Goal: Navigation & Orientation: Find specific page/section

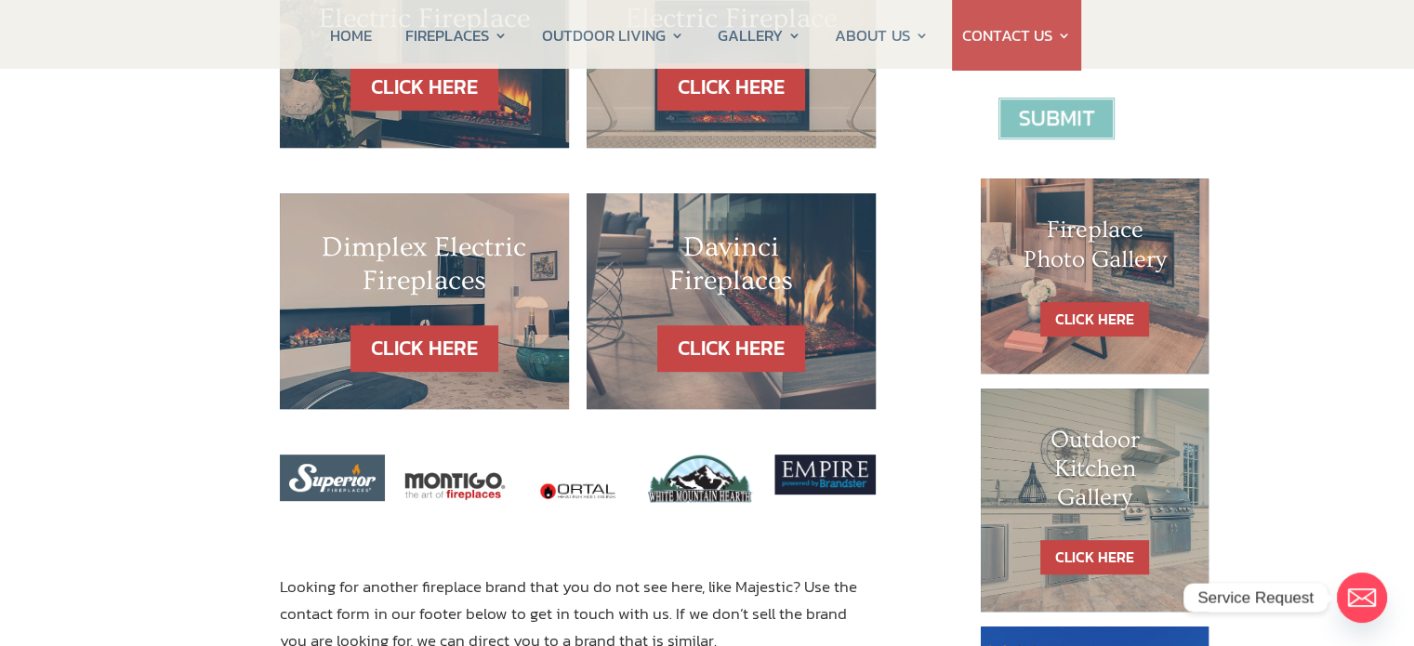
scroll to position [372, 0]
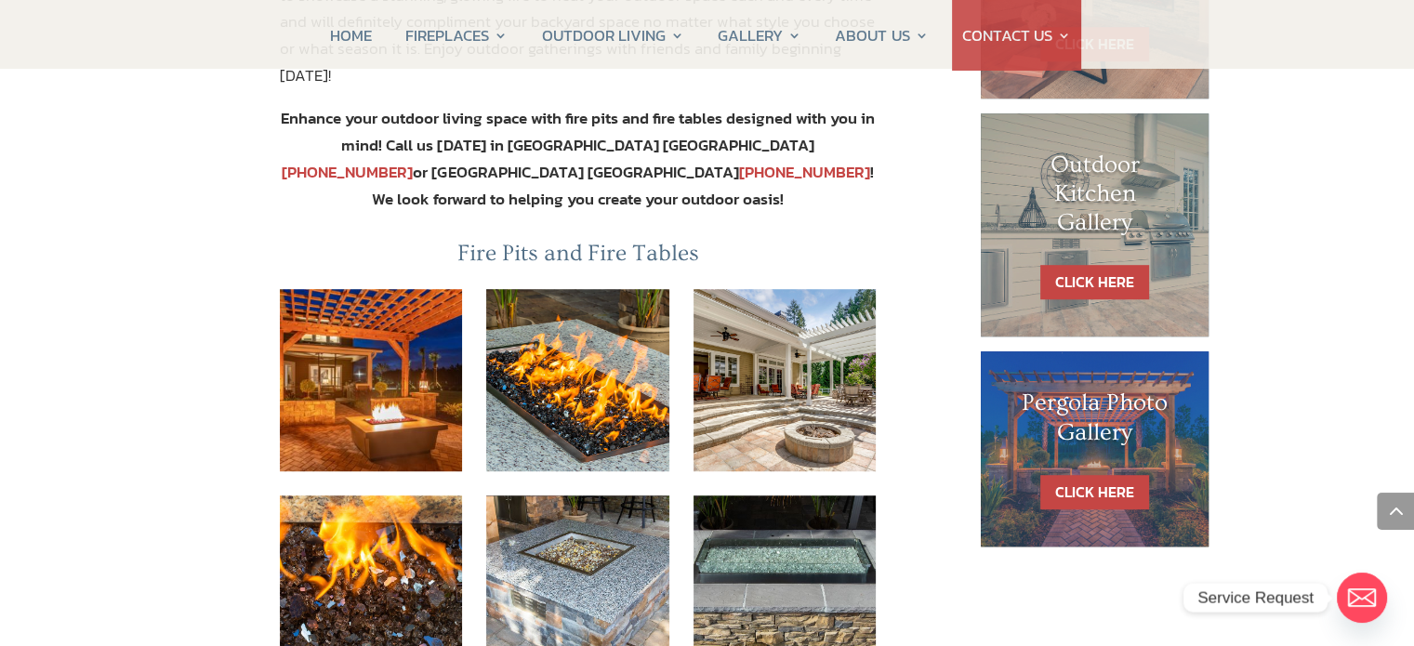
scroll to position [1023, 0]
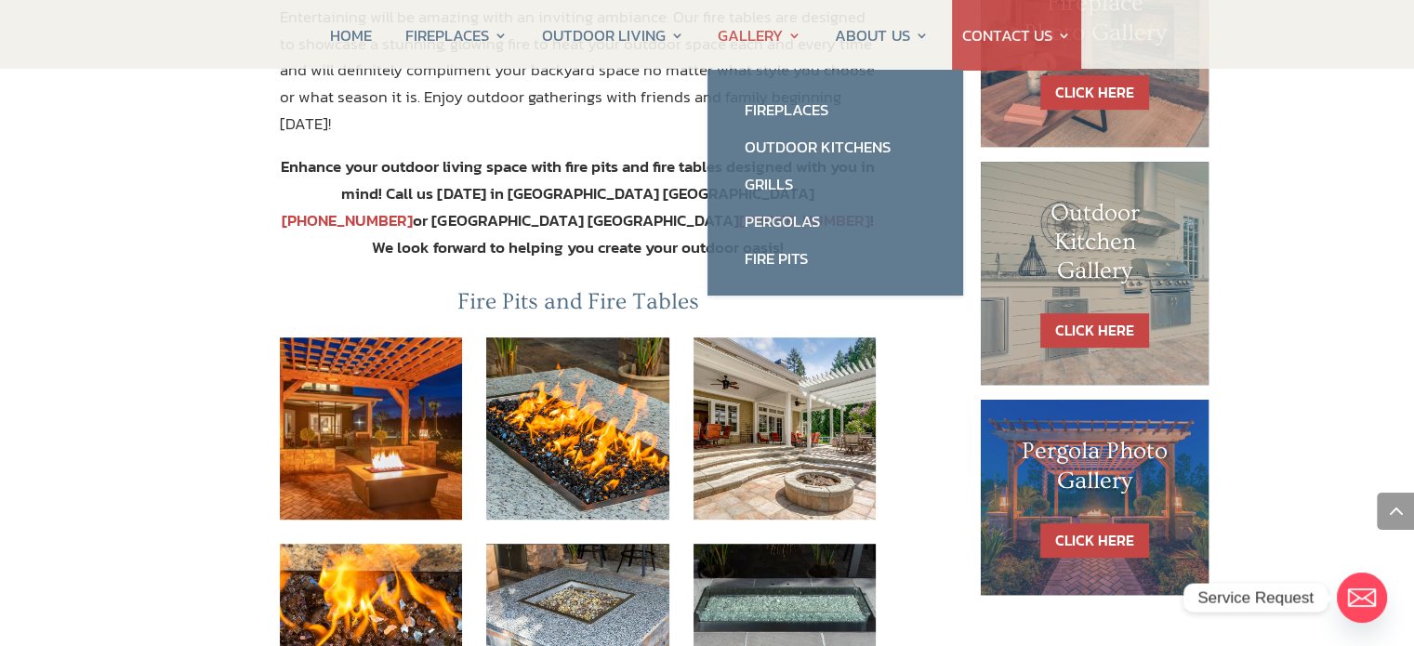
click at [759, 31] on link "GALLERY" at bounding box center [760, 35] width 84 height 71
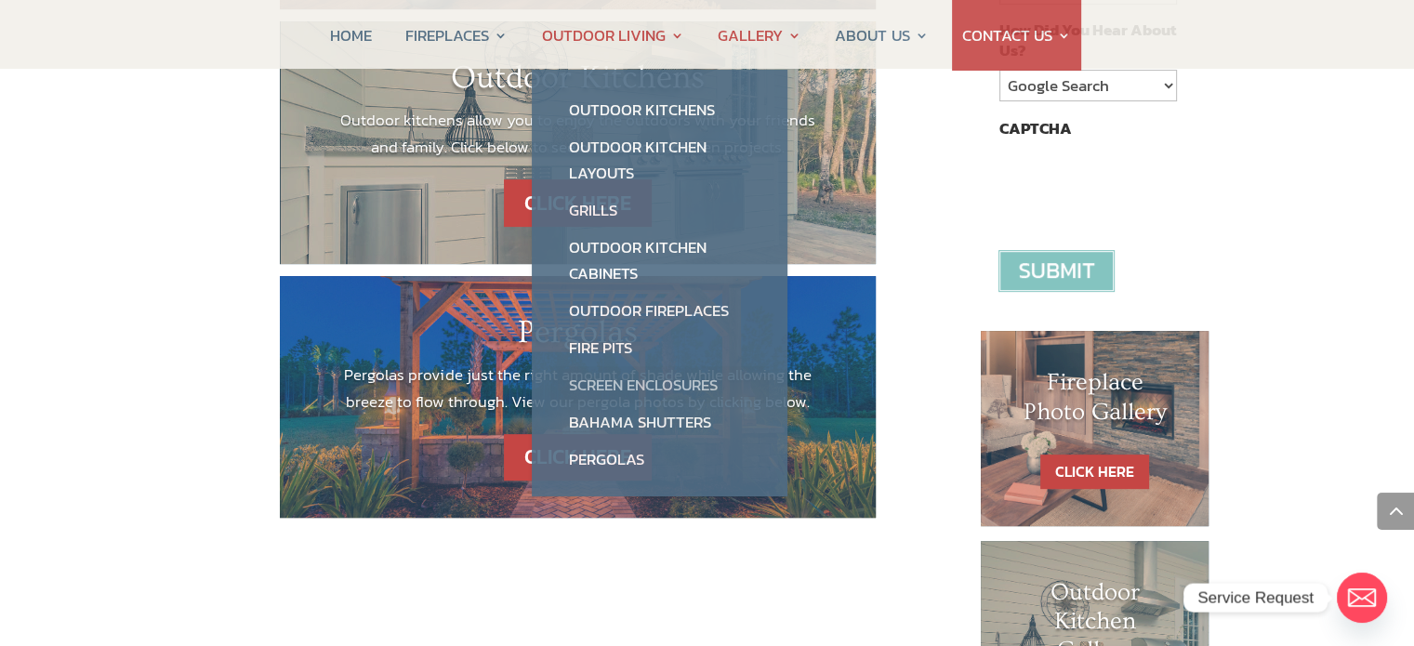
scroll to position [837, 0]
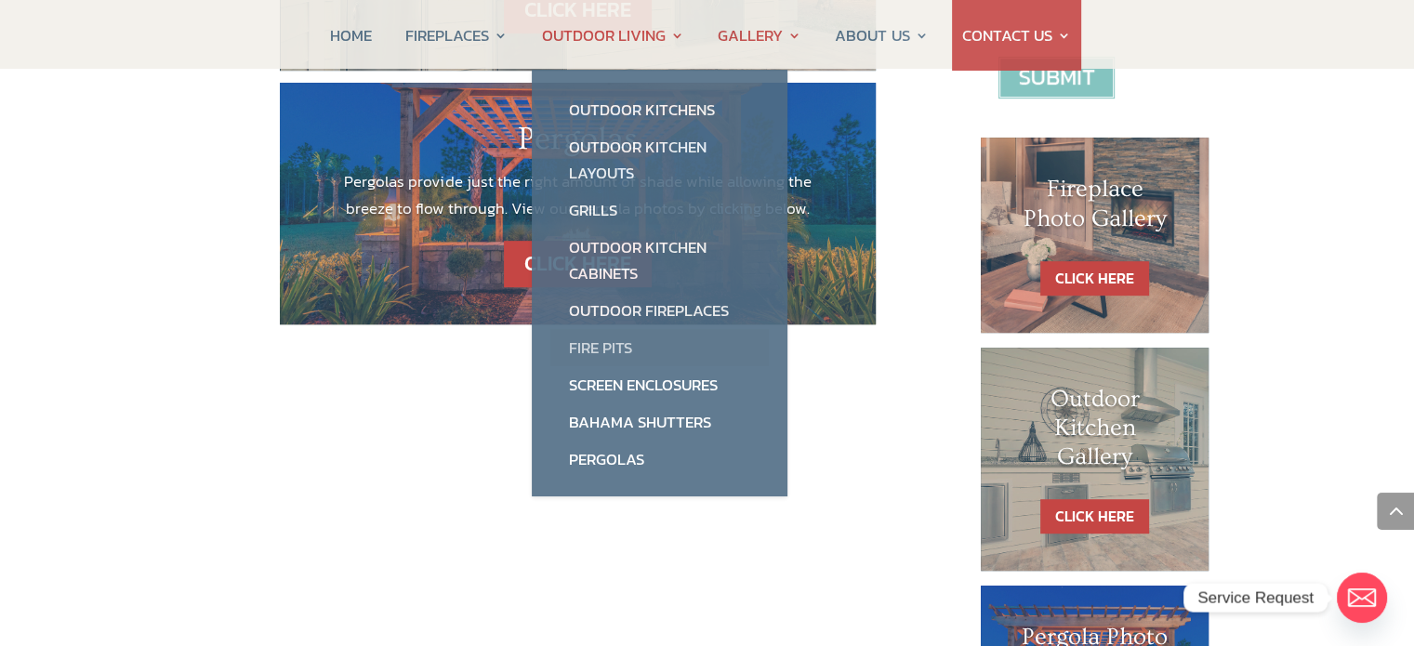
click at [606, 348] on link "Fire Pits" at bounding box center [659, 347] width 218 height 37
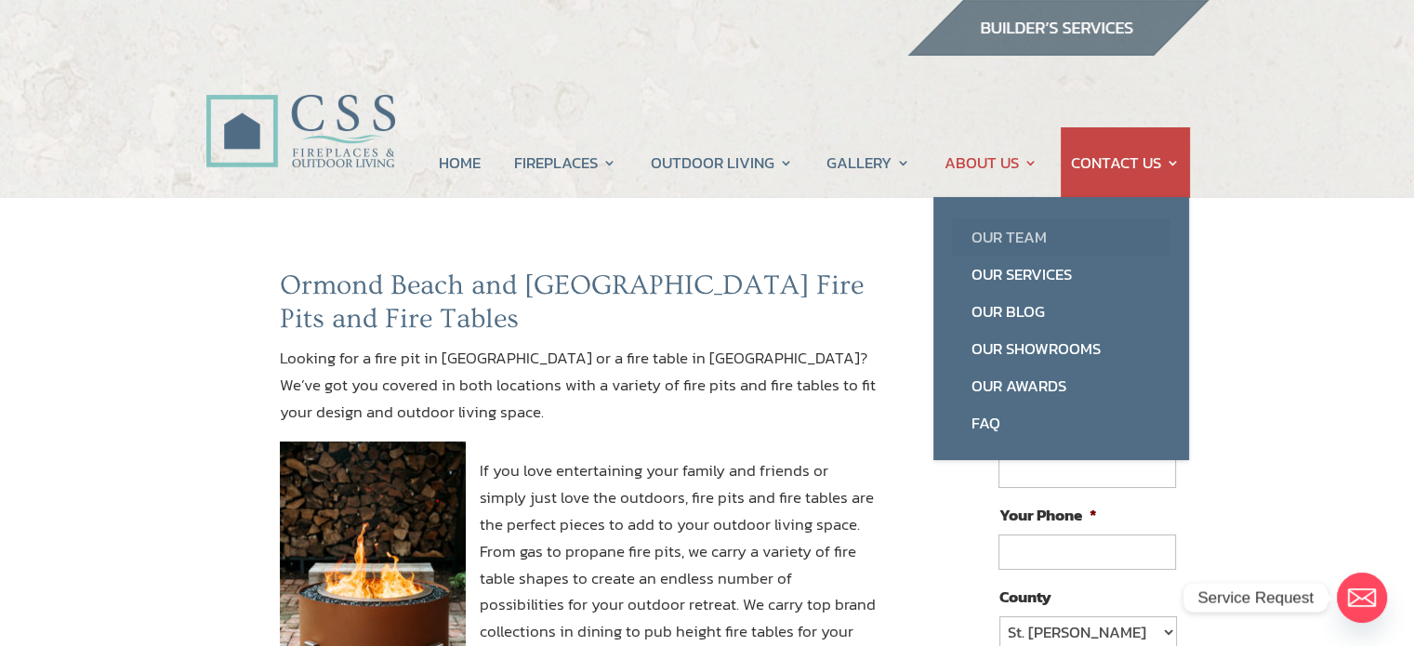
click at [989, 239] on link "Our Team" at bounding box center [1061, 236] width 218 height 37
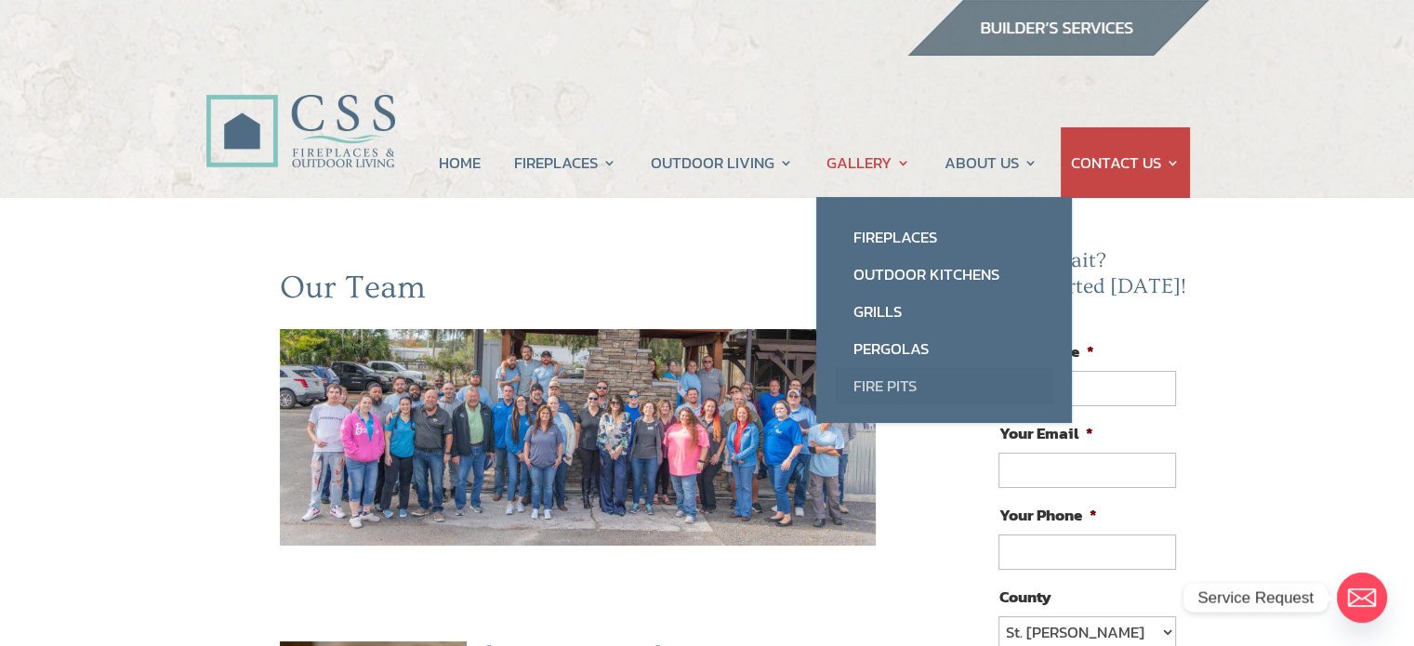
click at [876, 381] on link "Fire Pits" at bounding box center [944, 385] width 218 height 37
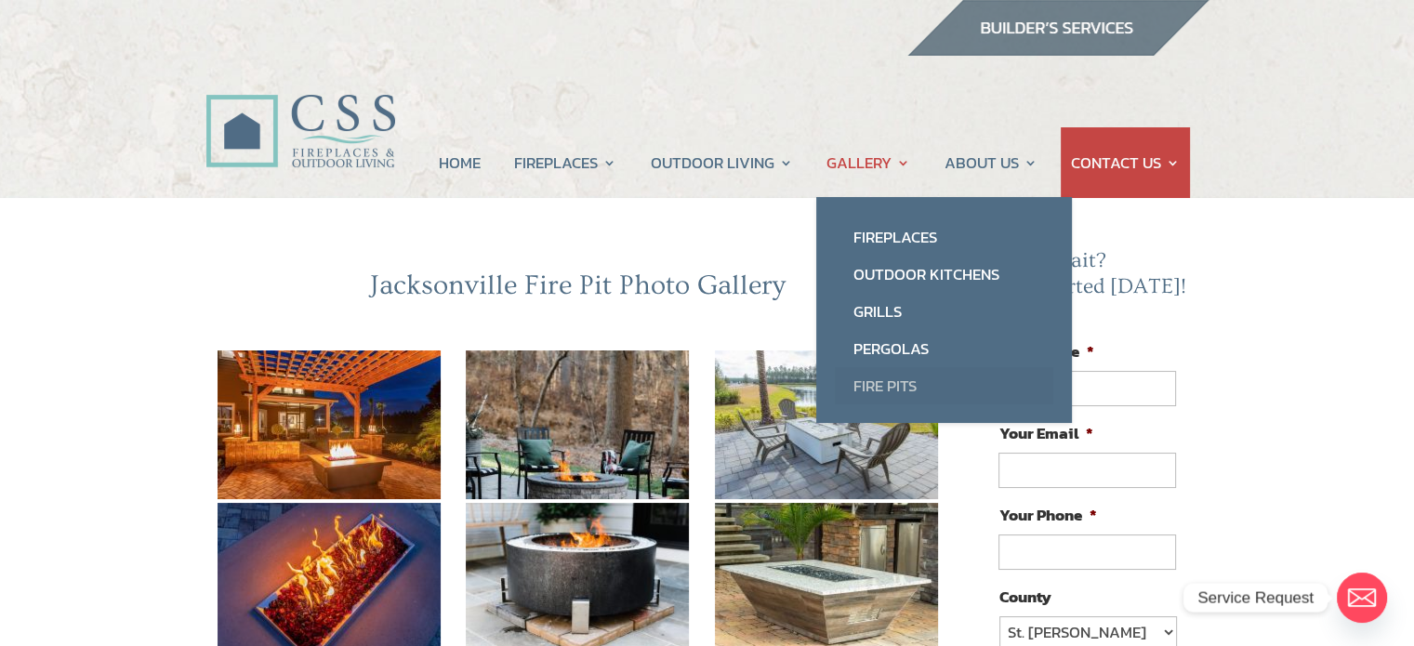
click at [871, 380] on link "Fire Pits" at bounding box center [944, 385] width 218 height 37
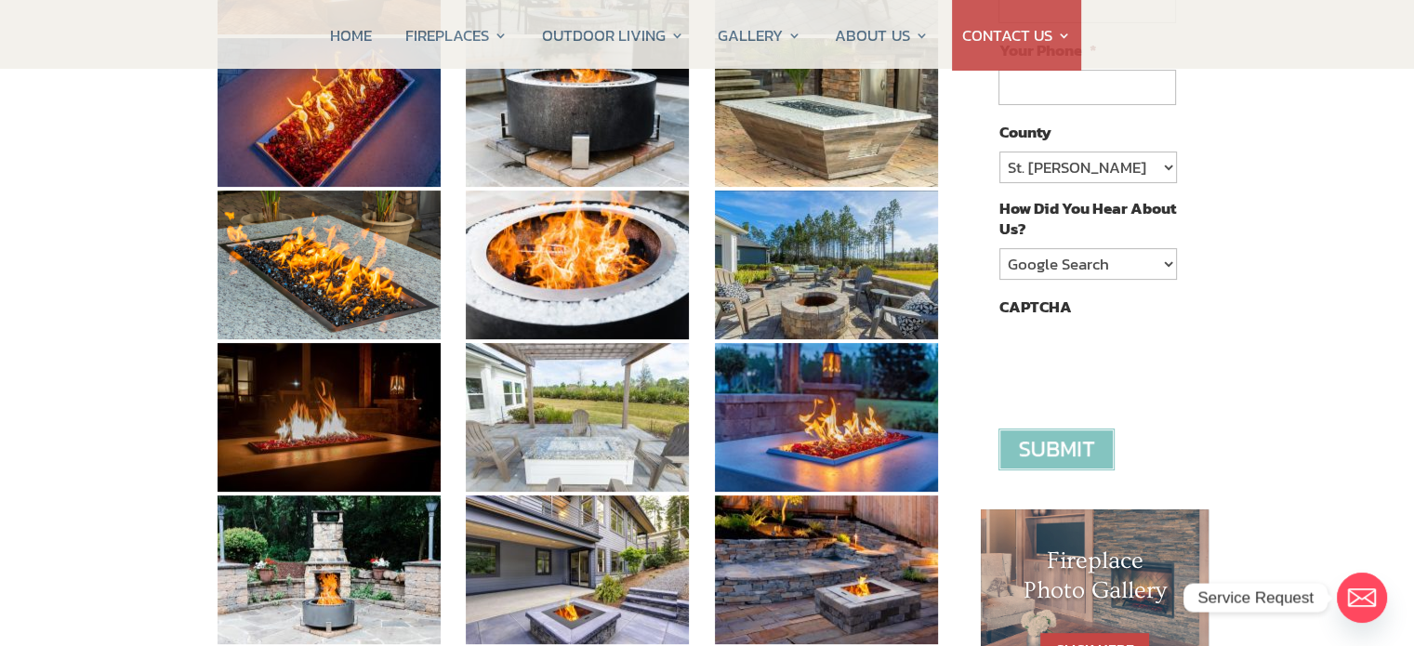
scroll to position [372, 0]
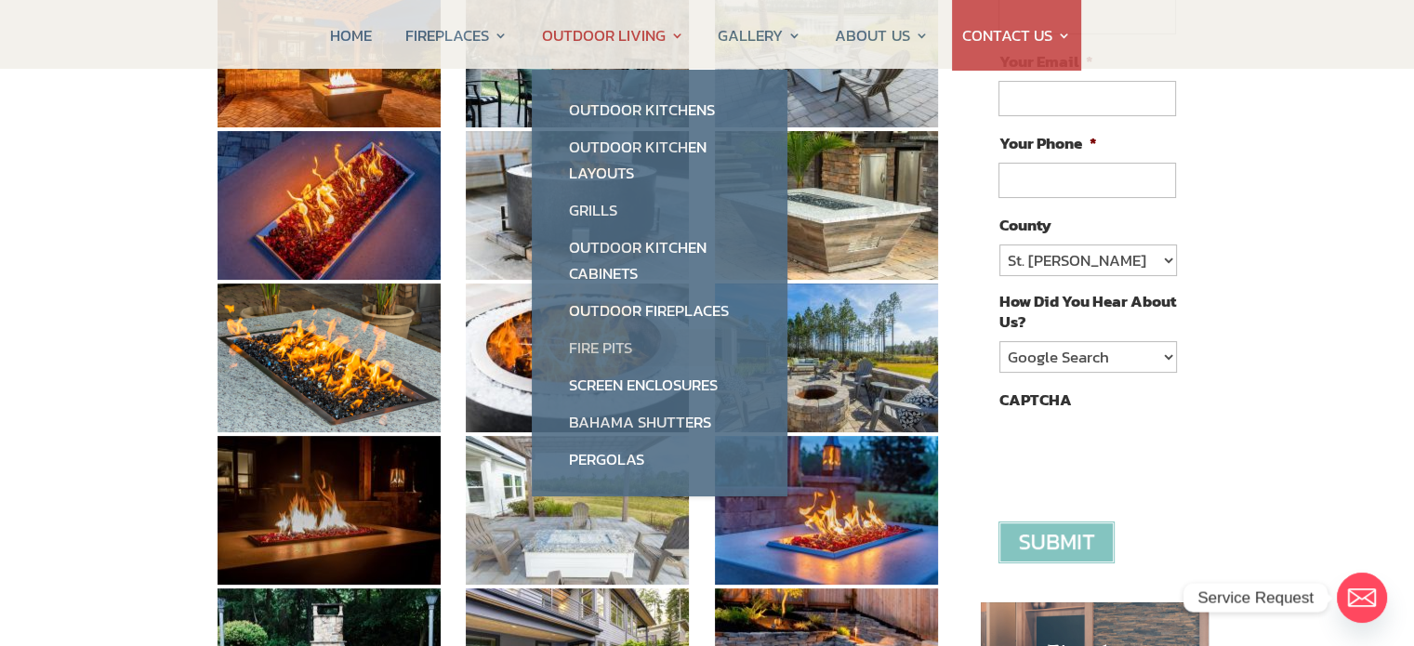
click at [613, 346] on link "Fire Pits" at bounding box center [659, 347] width 218 height 37
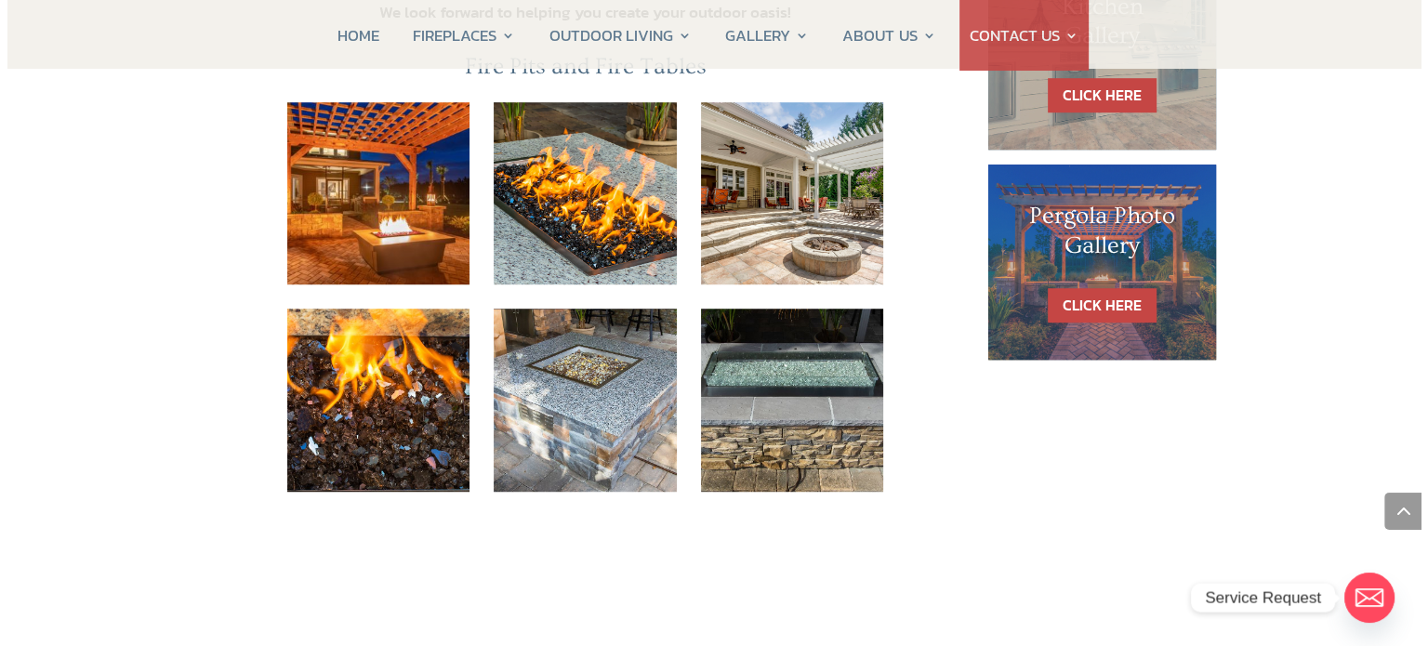
scroll to position [967, 0]
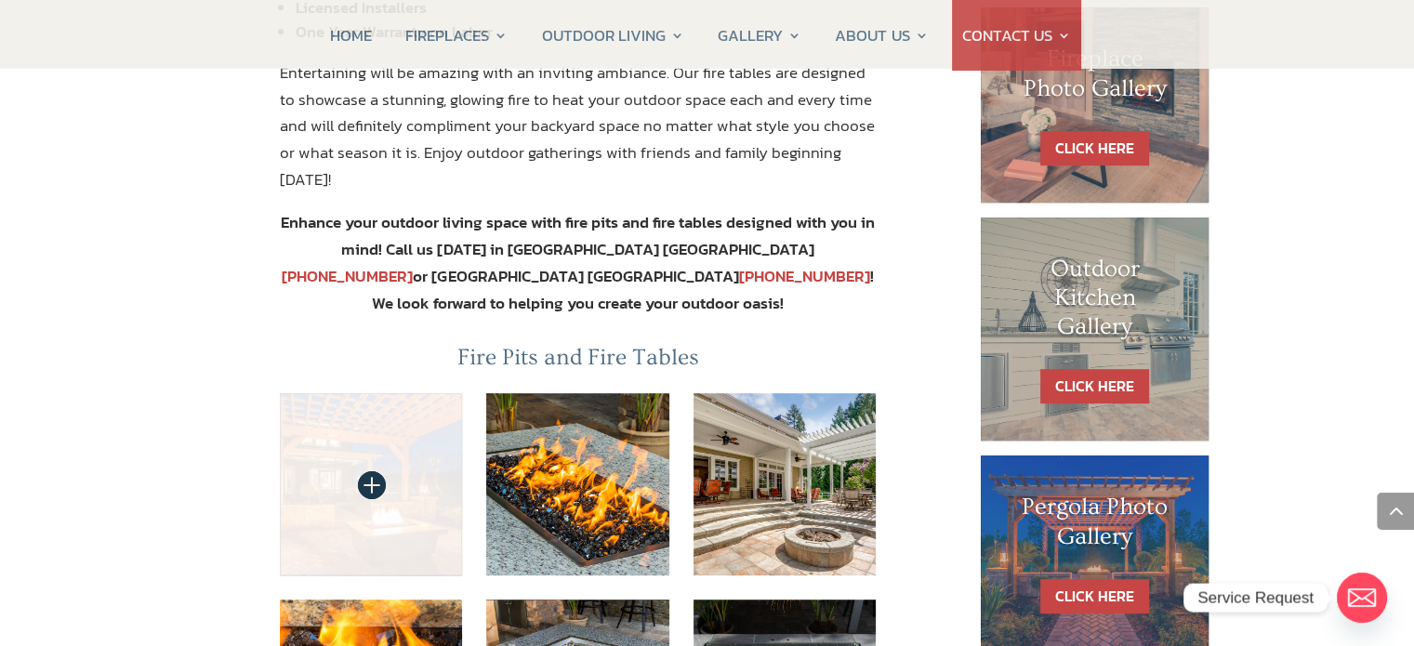
click at [387, 429] on img at bounding box center [371, 484] width 183 height 183
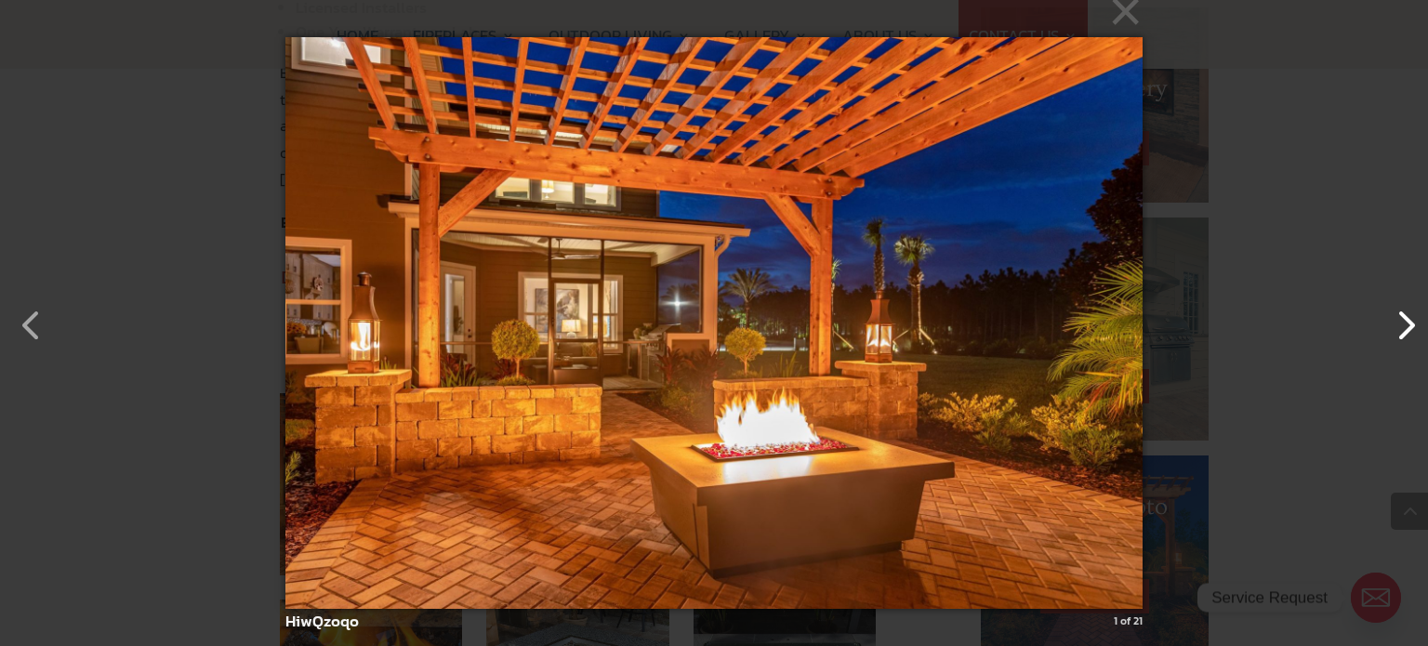
click at [1400, 324] on button "button" at bounding box center [1396, 316] width 45 height 45
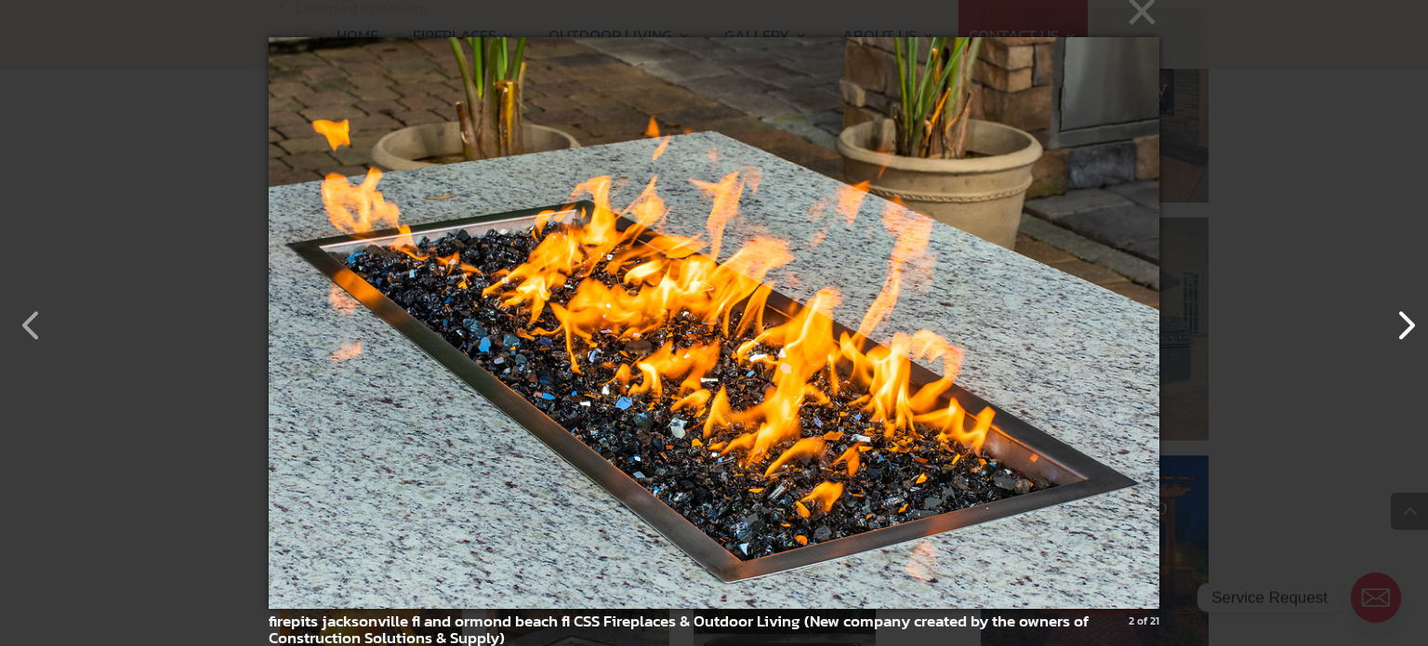
click at [1393, 318] on button "button" at bounding box center [1396, 316] width 45 height 45
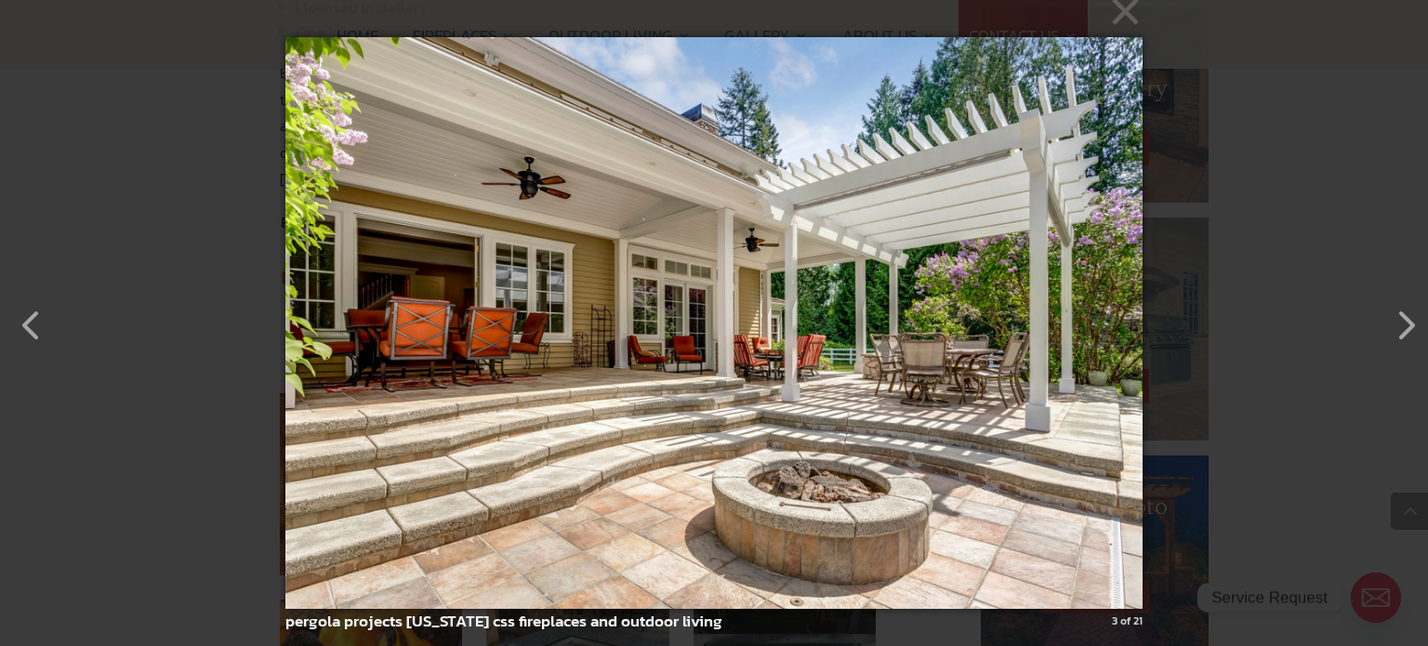
click at [858, 526] on img at bounding box center [713, 323] width 857 height 646
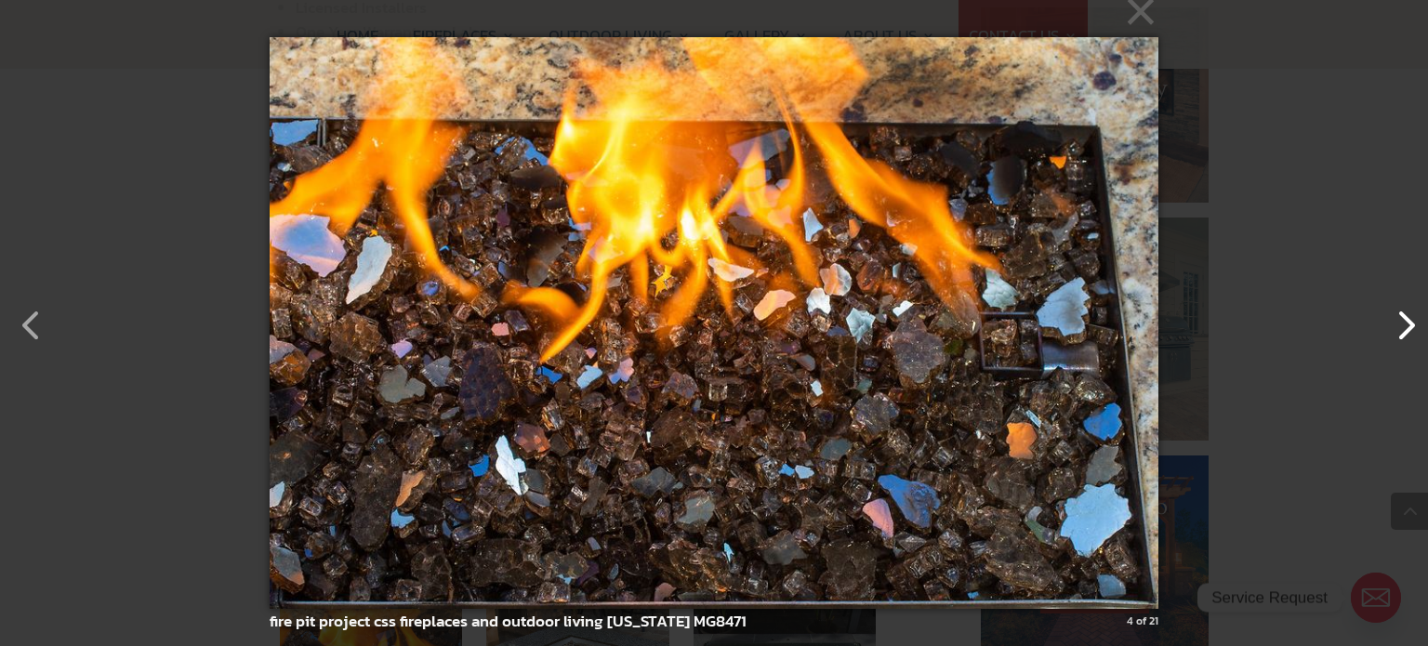
click at [1408, 328] on button "button" at bounding box center [1396, 316] width 45 height 45
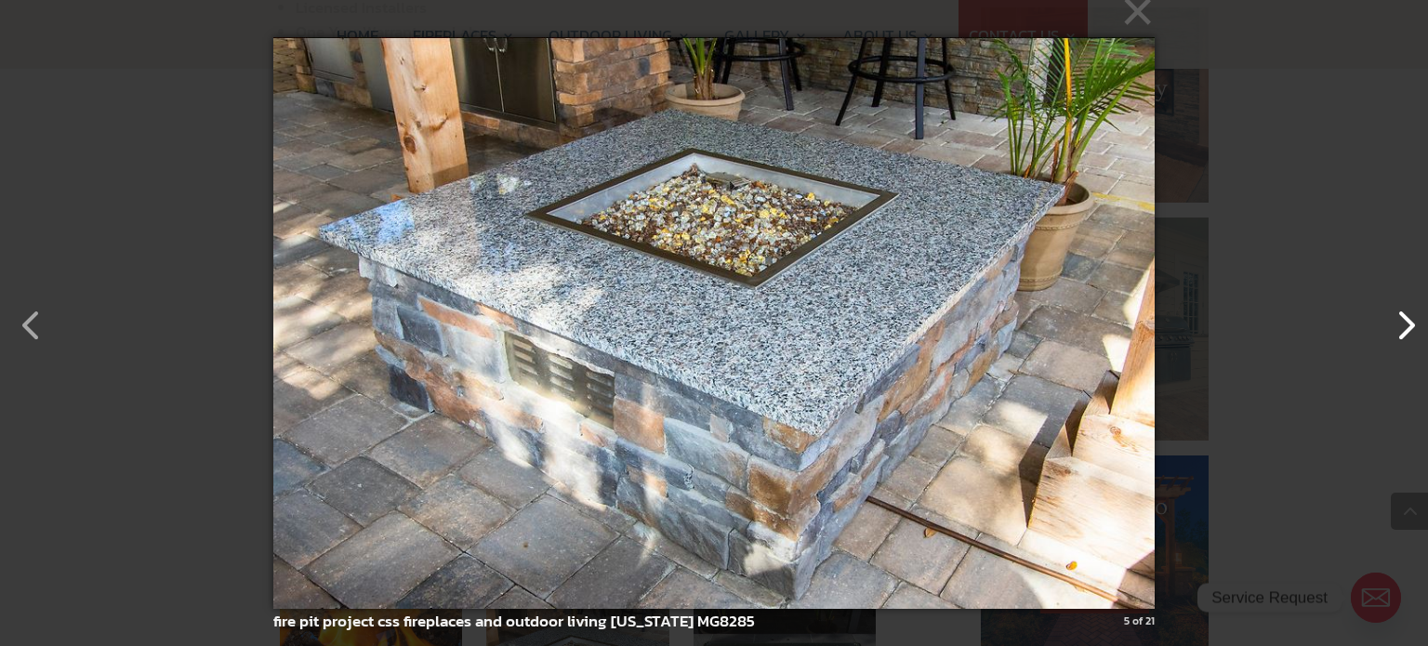
click at [1409, 334] on button "button" at bounding box center [1396, 316] width 45 height 45
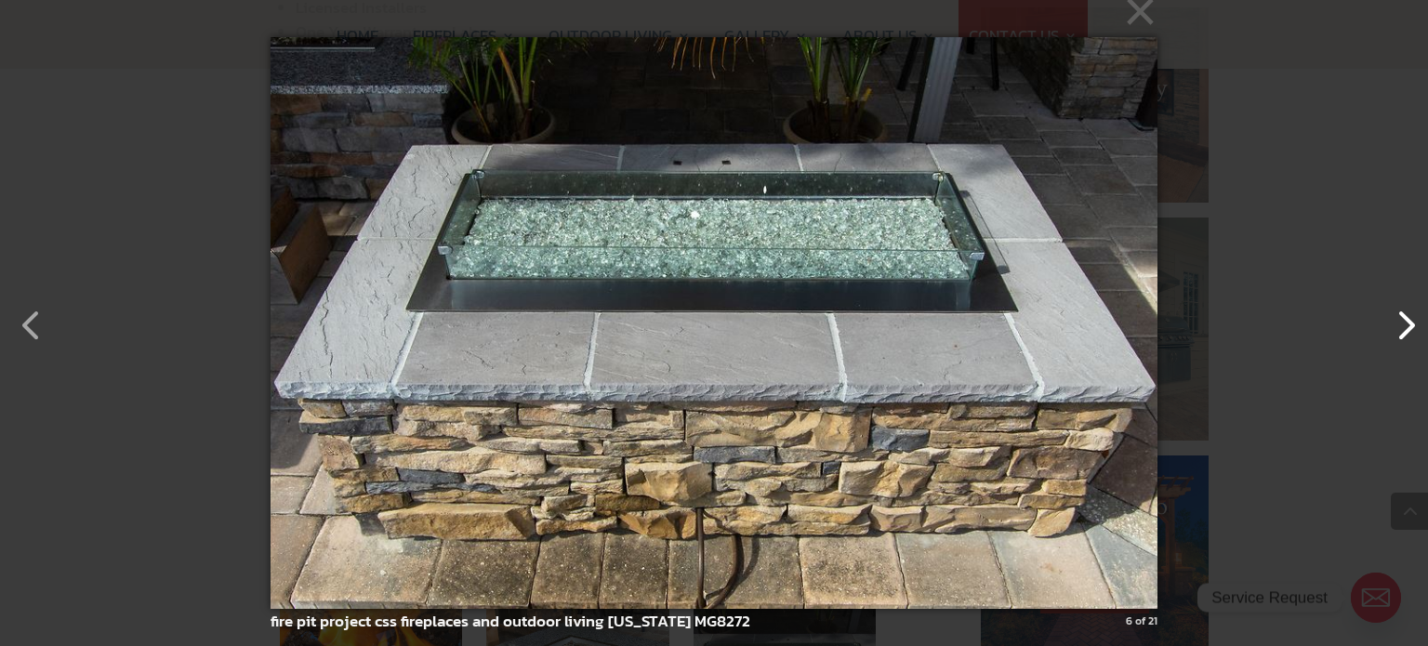
click at [1409, 334] on button "button" at bounding box center [1396, 316] width 45 height 45
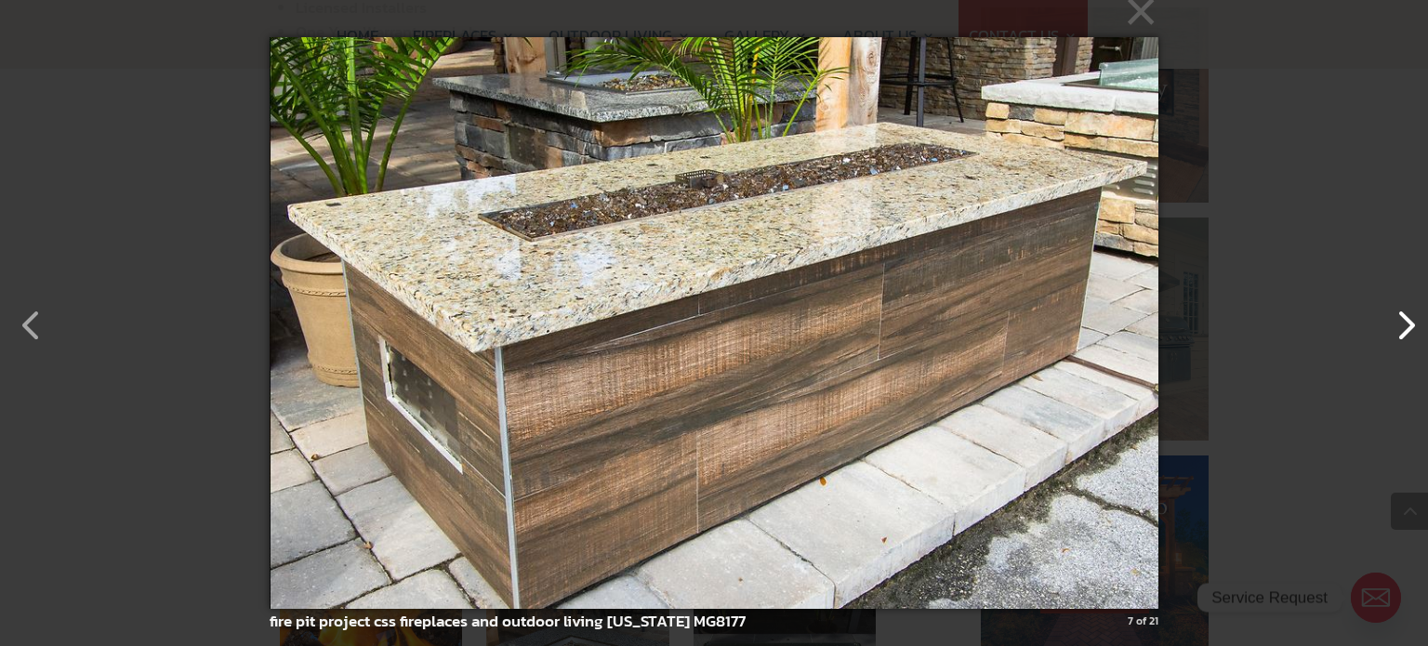
click at [1409, 334] on button "button" at bounding box center [1396, 316] width 45 height 45
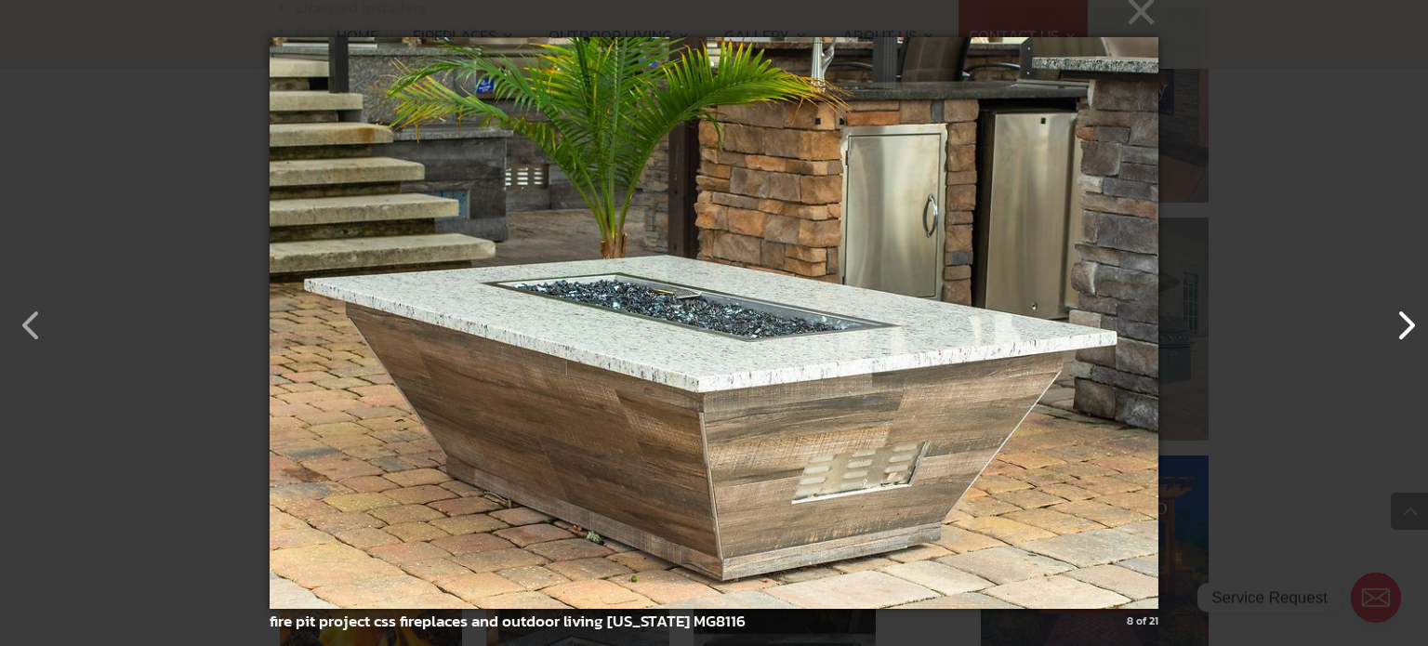
click at [1409, 319] on button "button" at bounding box center [1396, 316] width 45 height 45
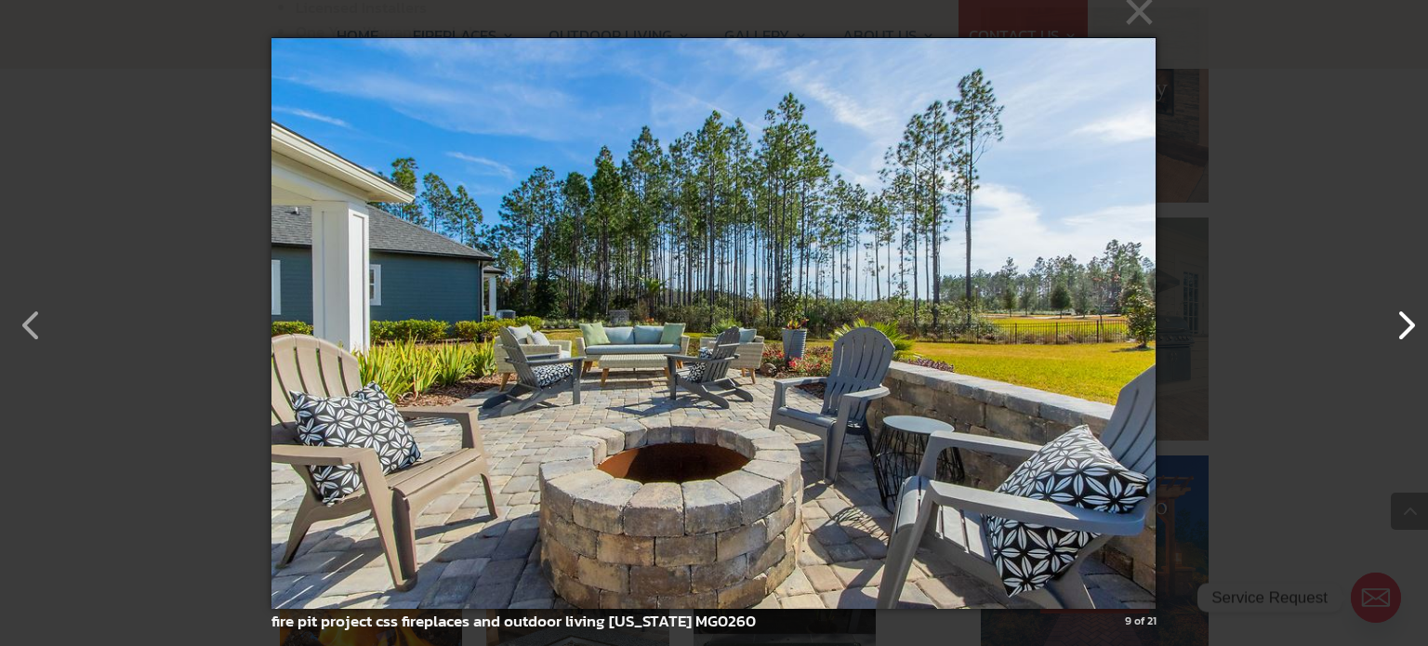
click at [1409, 319] on button "button" at bounding box center [1396, 316] width 45 height 45
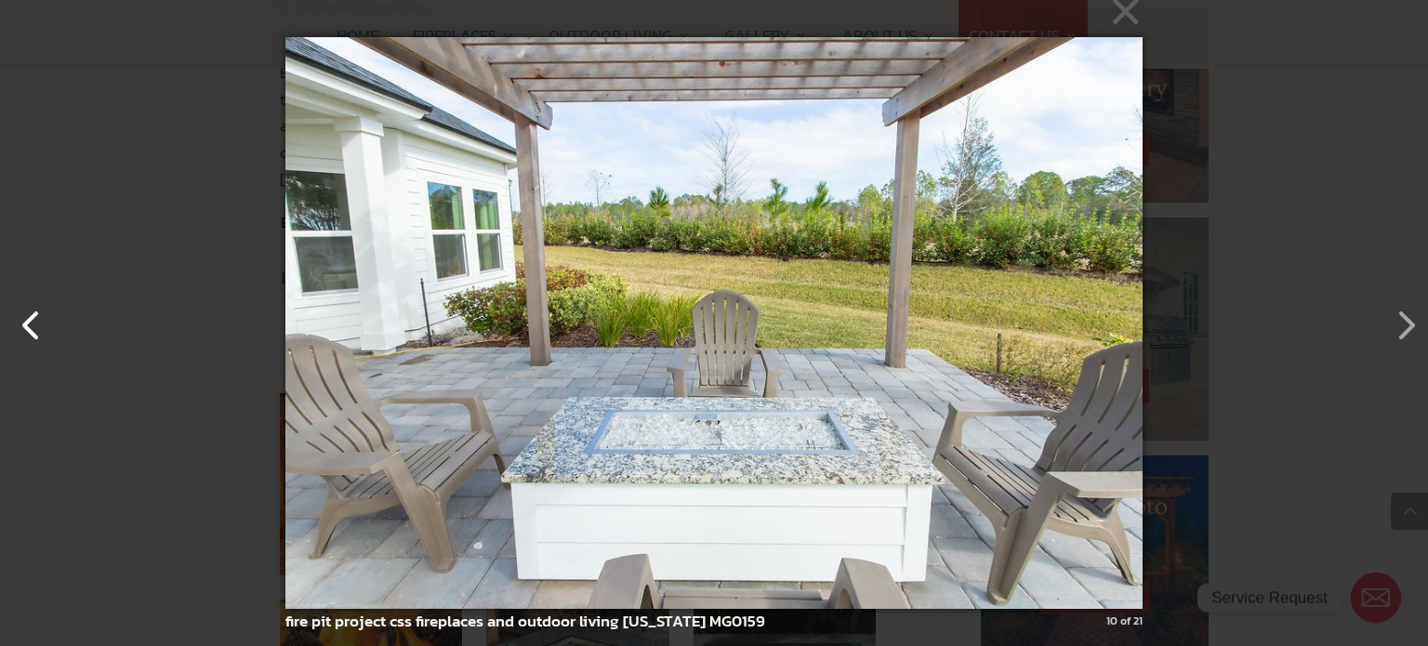
click at [34, 323] on button "button" at bounding box center [22, 316] width 45 height 45
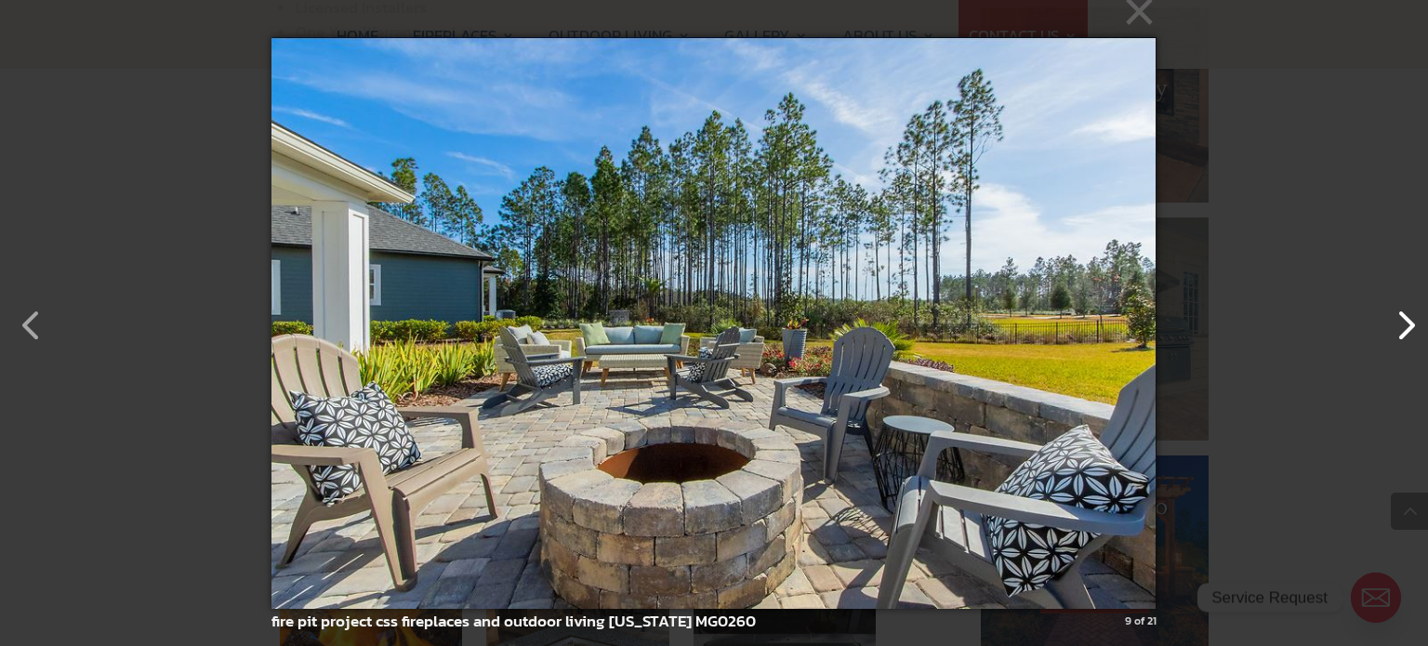
click at [1402, 323] on button "button" at bounding box center [1396, 316] width 45 height 45
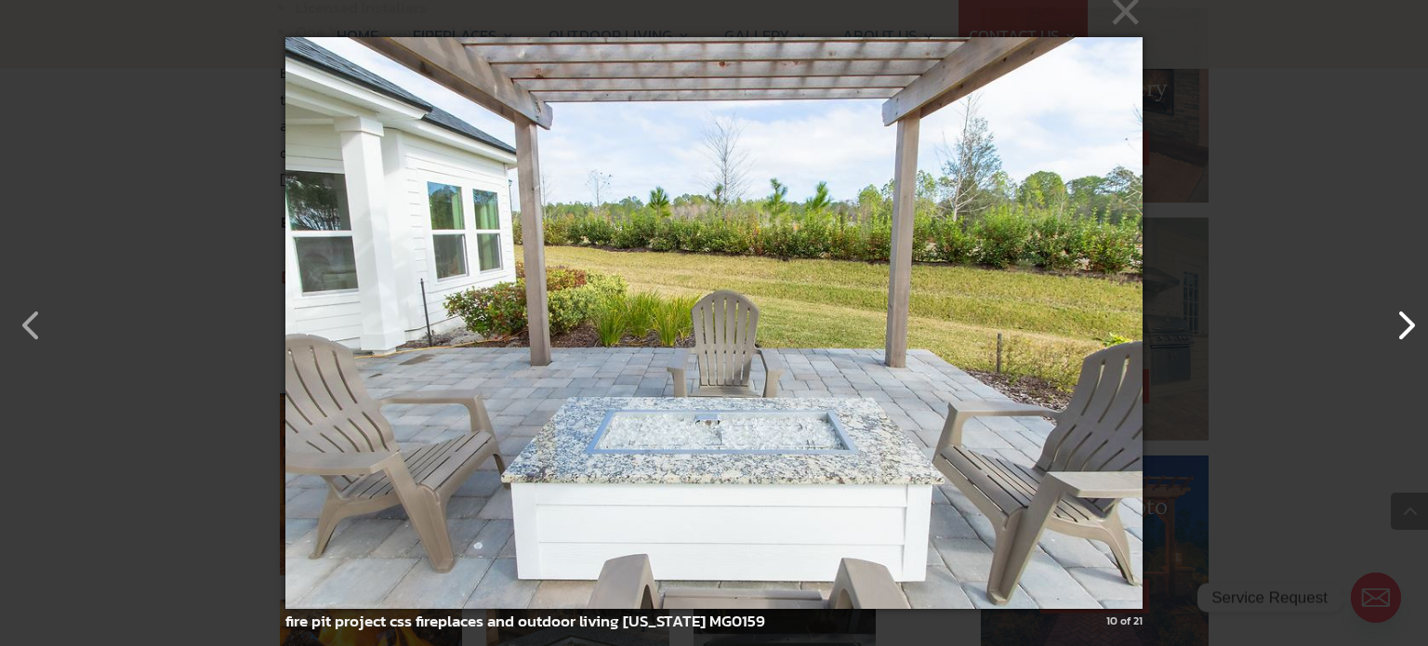
click at [1402, 322] on button "button" at bounding box center [1396, 316] width 45 height 45
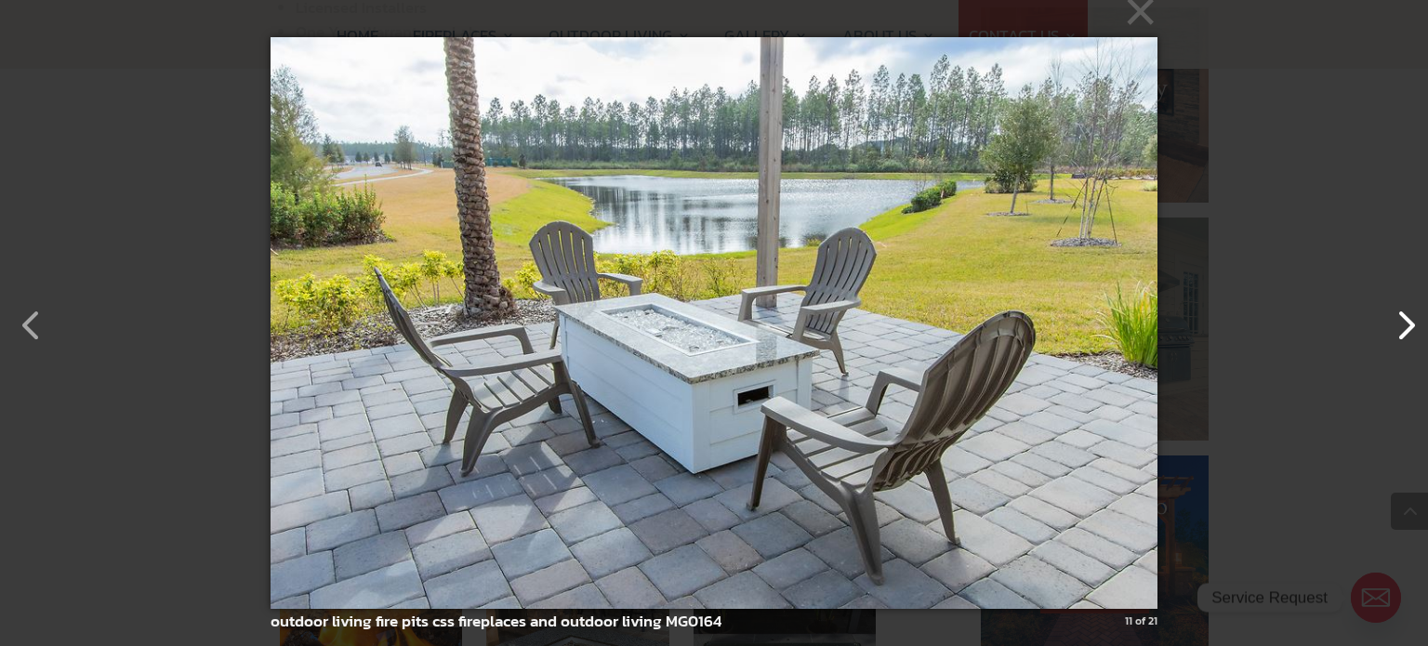
click at [1402, 325] on button "button" at bounding box center [1396, 316] width 45 height 45
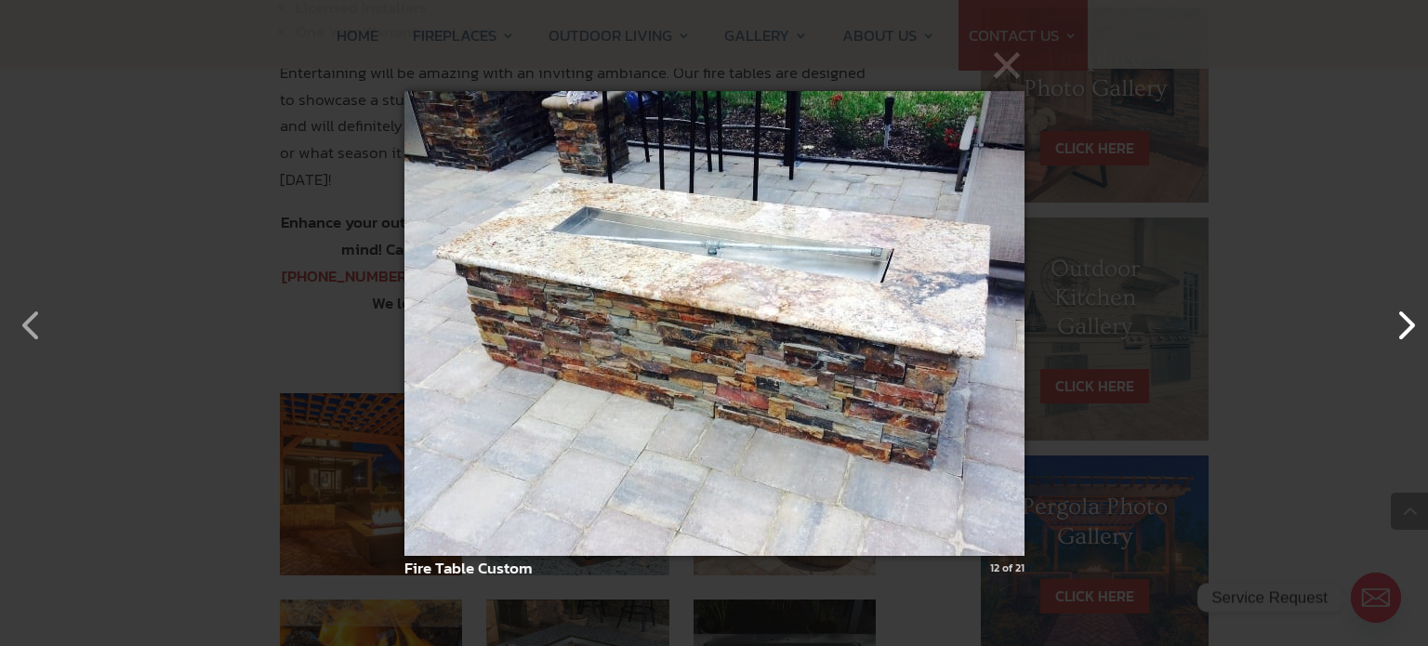
click at [1404, 321] on button "button" at bounding box center [1396, 316] width 45 height 45
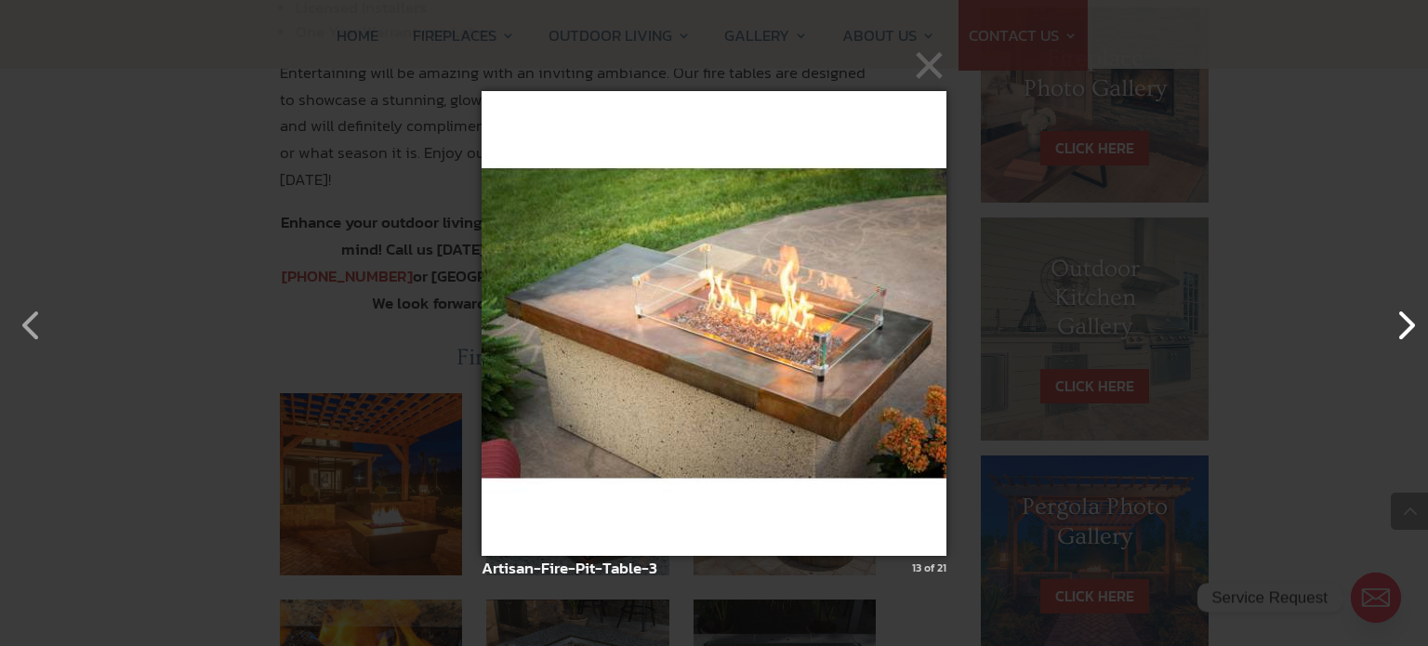
click at [1404, 320] on button "button" at bounding box center [1396, 316] width 45 height 45
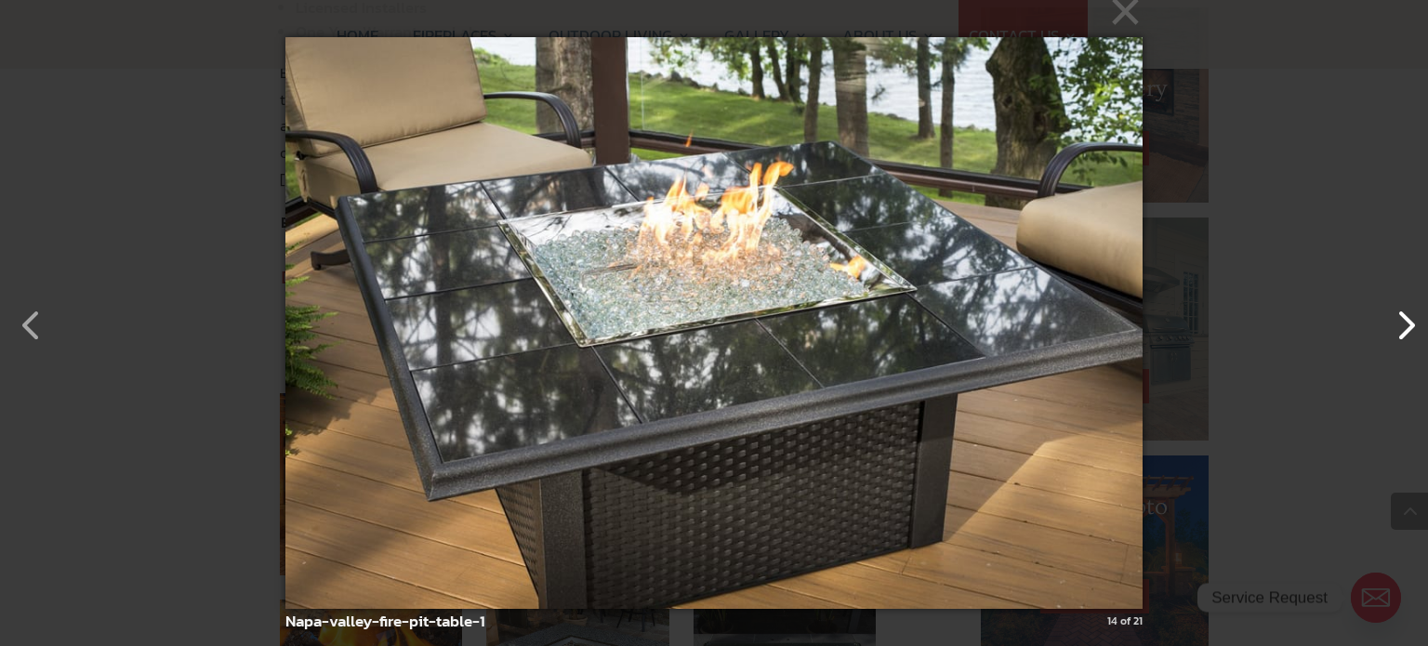
click at [1404, 320] on button "button" at bounding box center [1396, 316] width 45 height 45
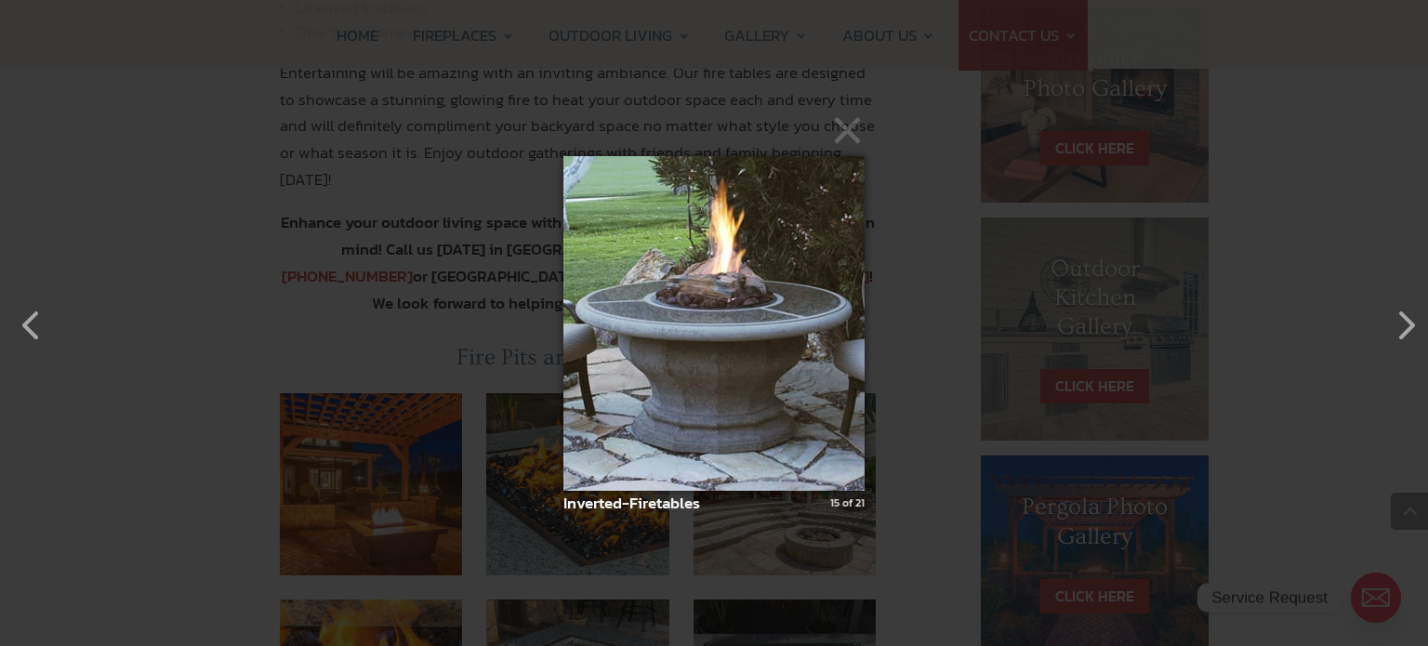
click at [778, 367] on img at bounding box center [713, 323] width 301 height 409
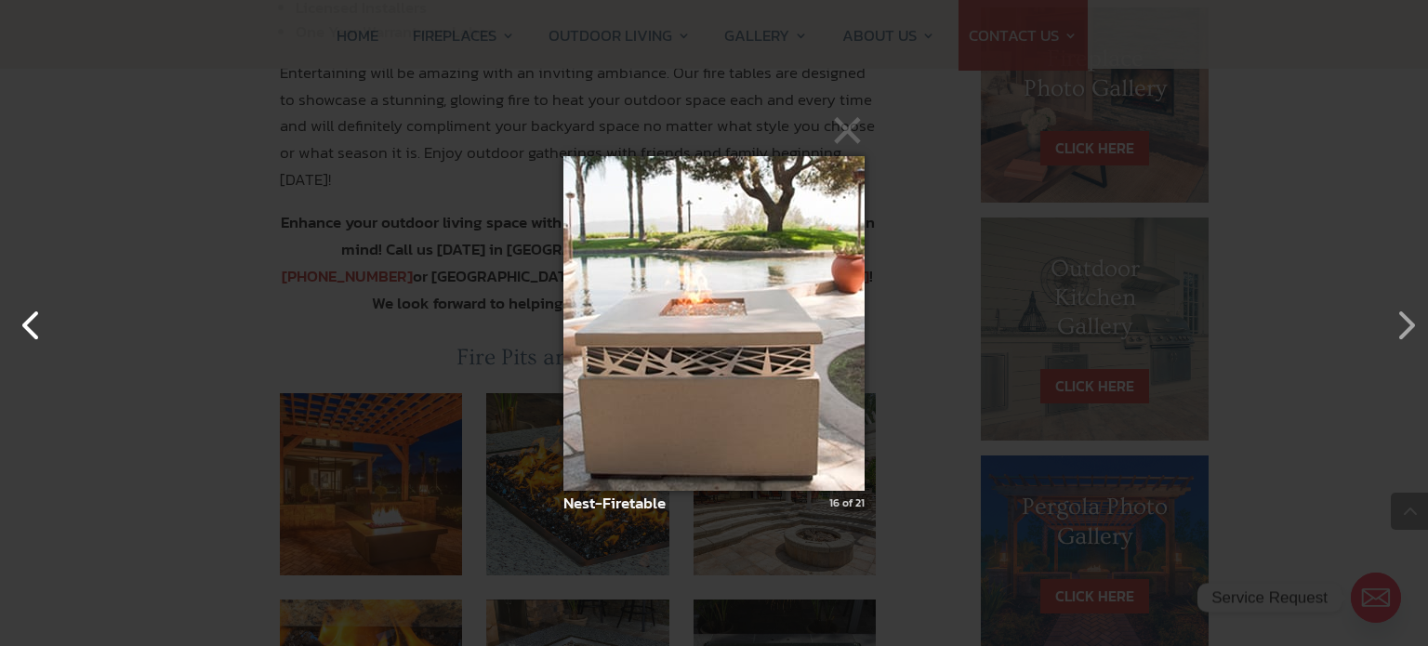
click at [23, 323] on button "button" at bounding box center [22, 316] width 45 height 45
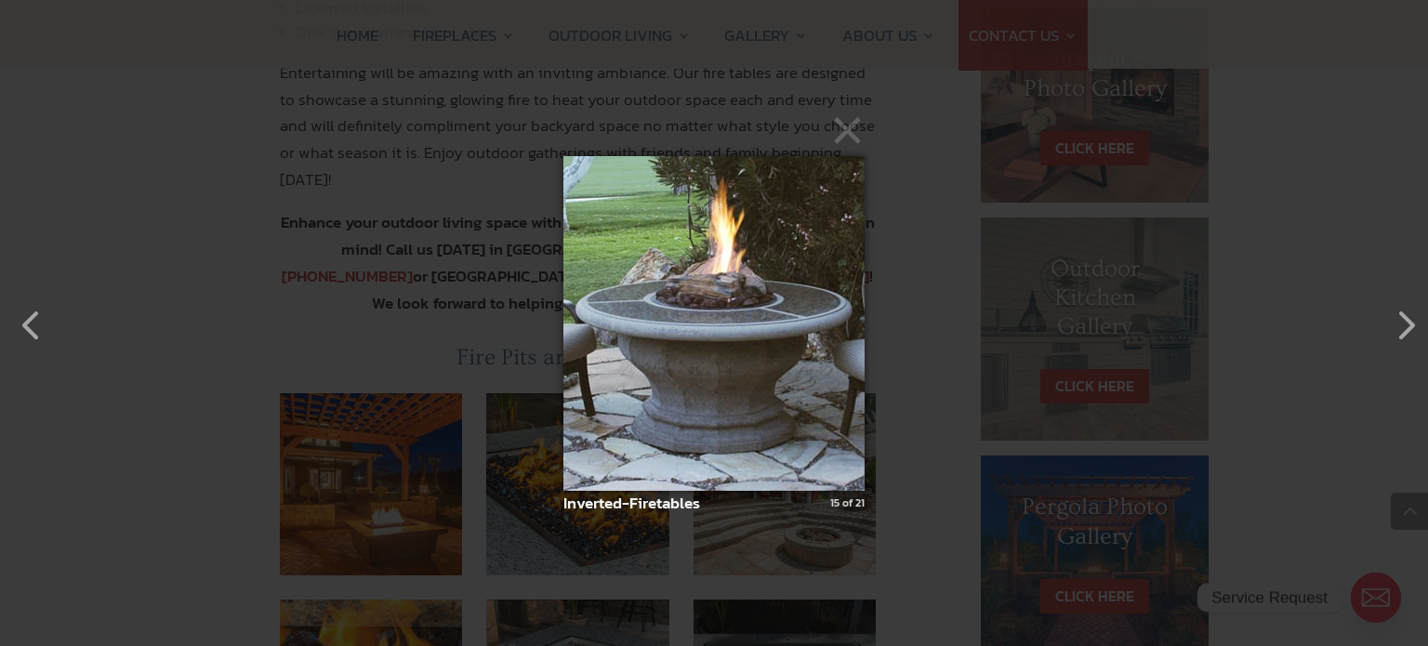
click at [660, 338] on img at bounding box center [713, 323] width 301 height 409
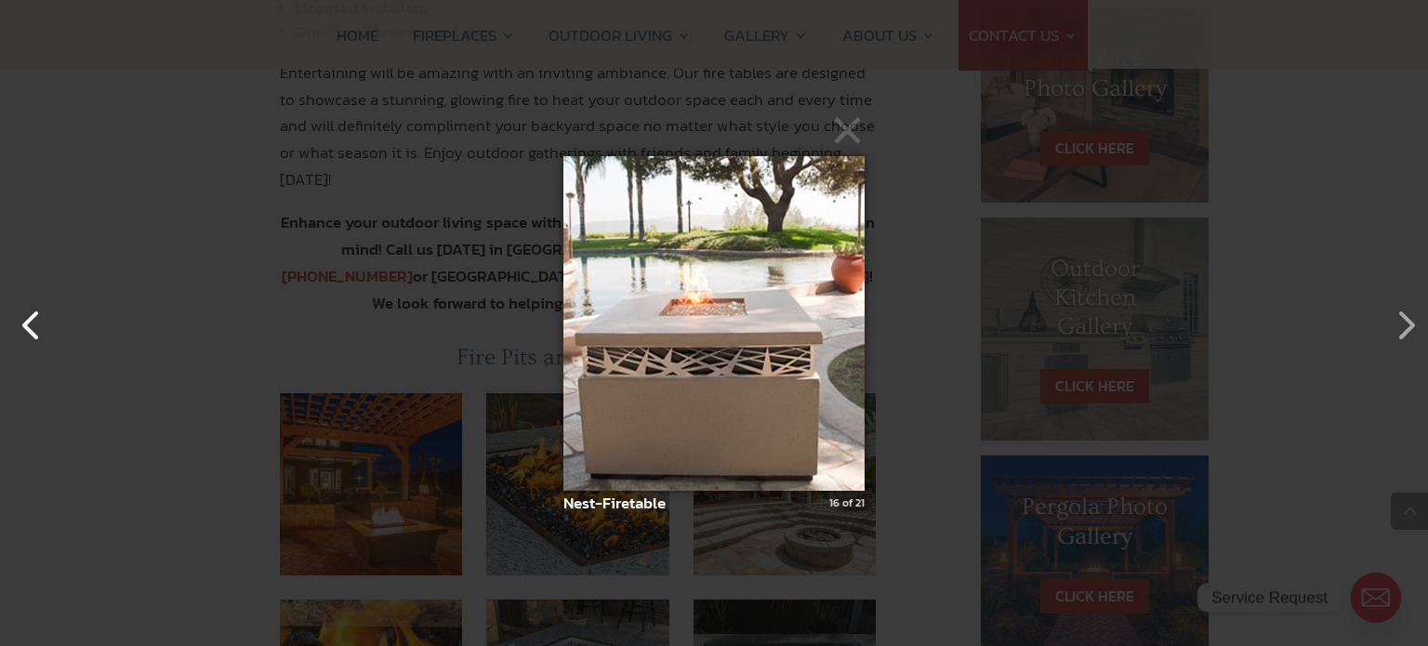
click at [26, 327] on button "button" at bounding box center [22, 316] width 45 height 45
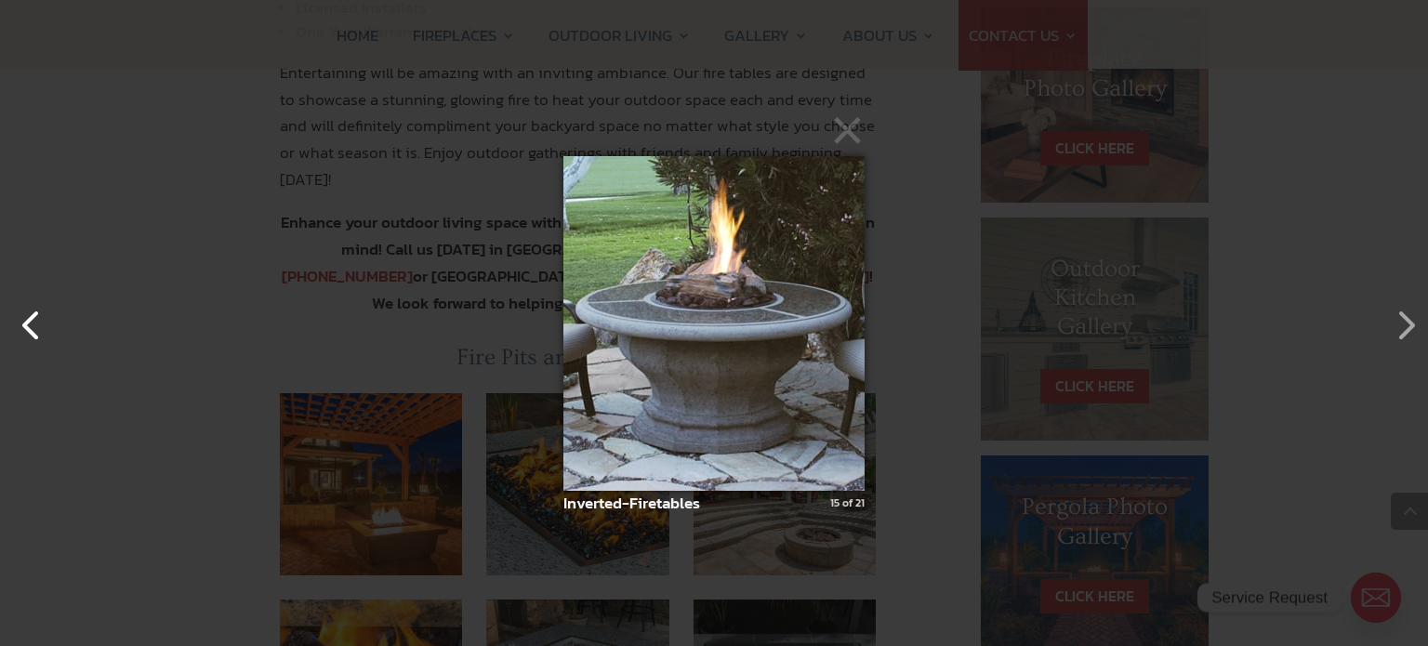
click at [21, 316] on button "button" at bounding box center [22, 316] width 45 height 45
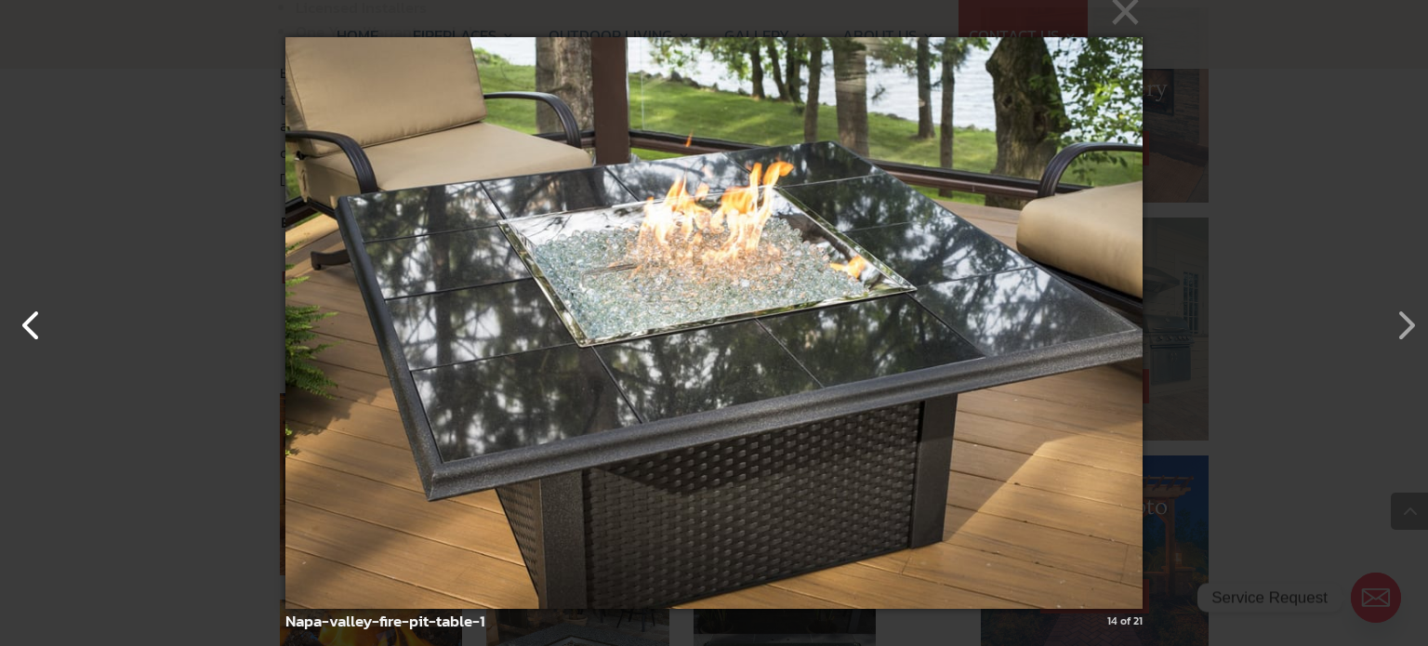
click at [21, 316] on button "button" at bounding box center [22, 316] width 45 height 45
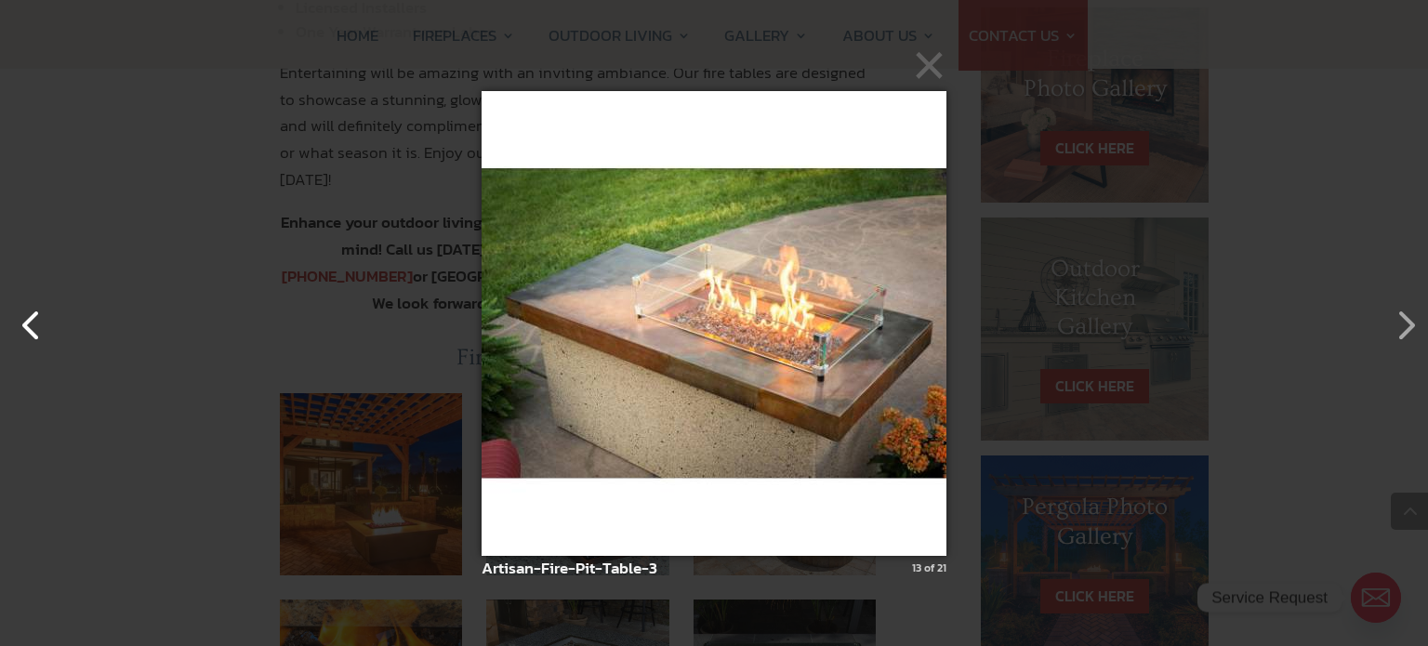
click at [21, 316] on button "button" at bounding box center [22, 316] width 45 height 45
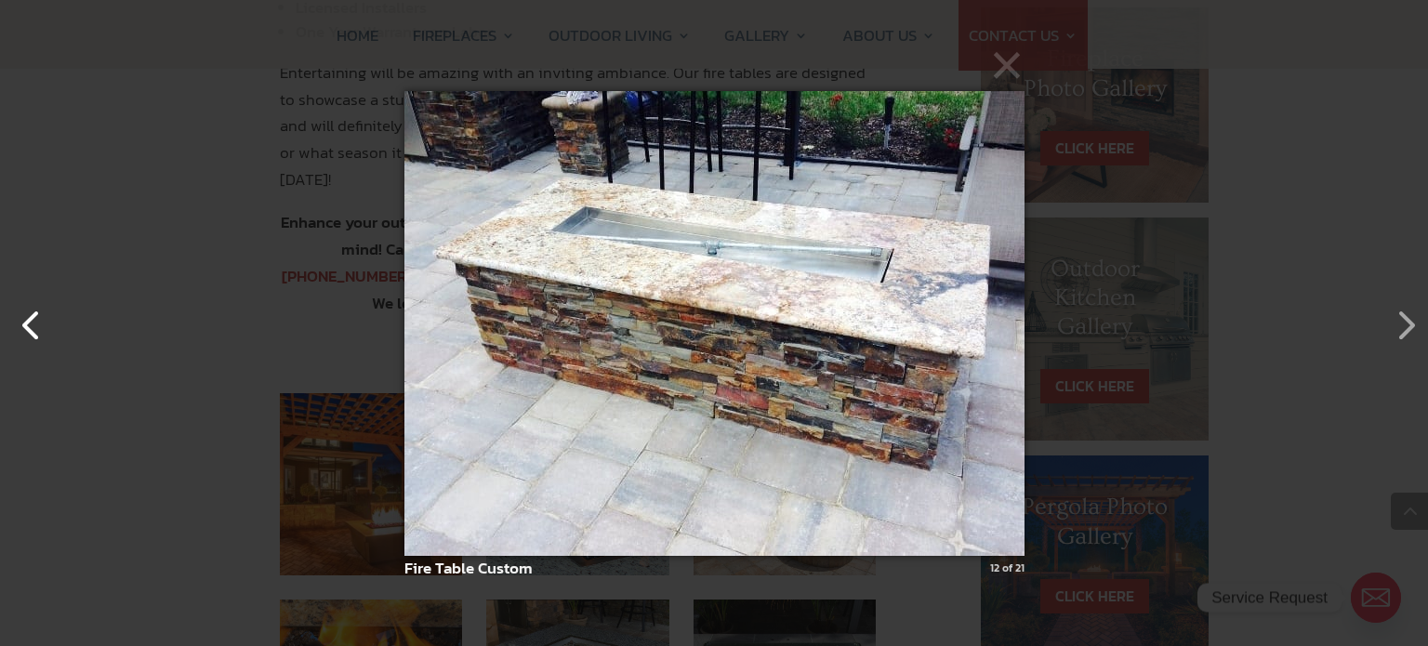
click at [21, 316] on button "button" at bounding box center [22, 316] width 45 height 45
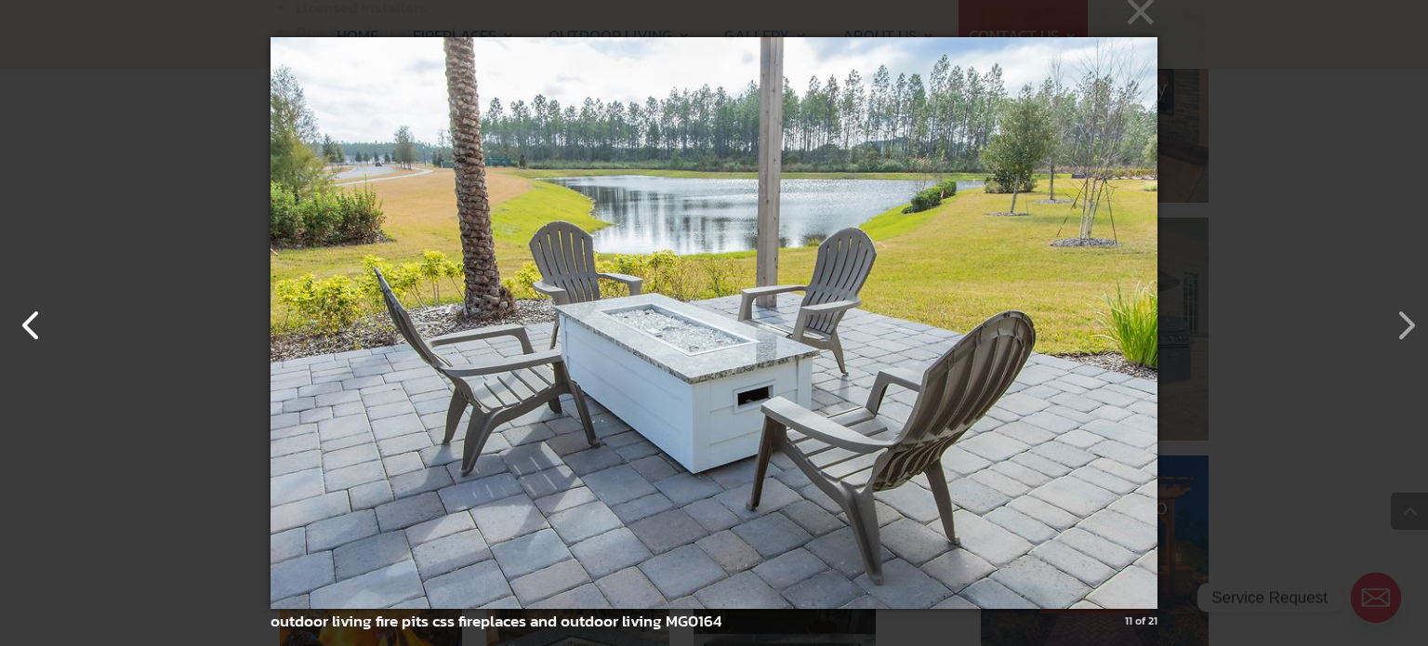
click at [26, 321] on button "button" at bounding box center [22, 316] width 45 height 45
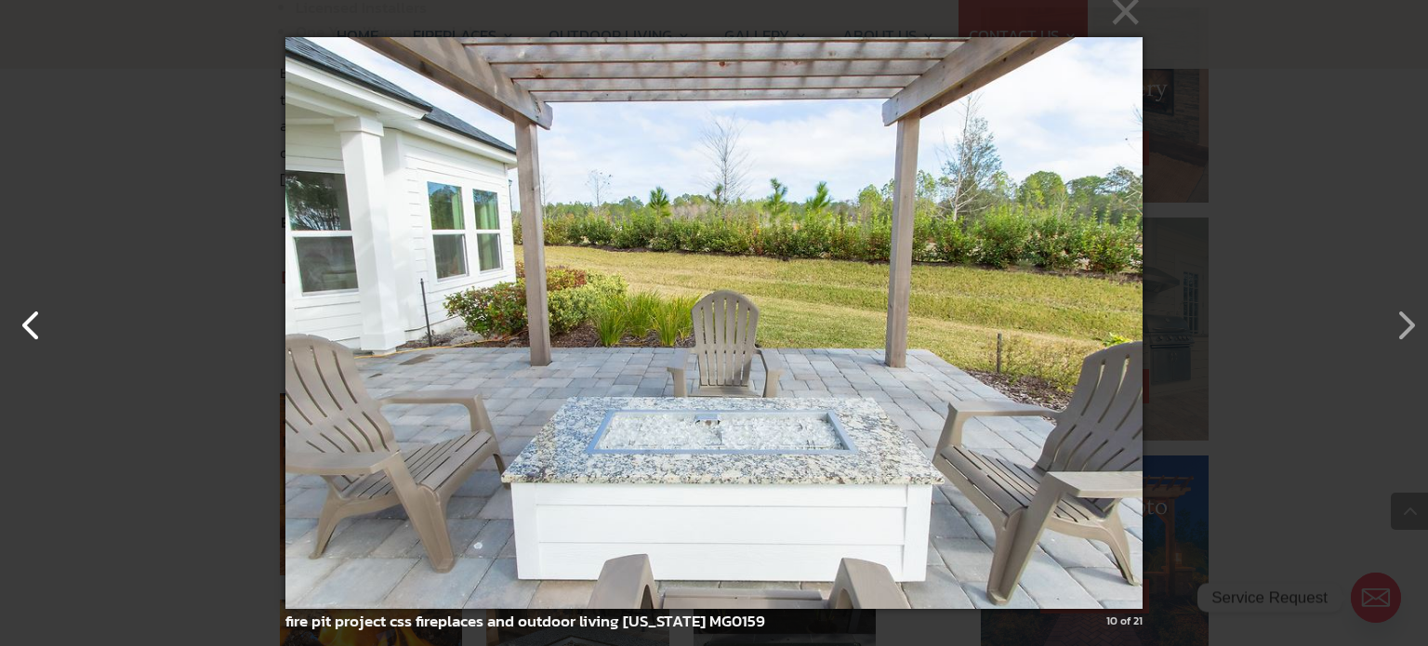
click at [26, 321] on button "button" at bounding box center [22, 316] width 45 height 45
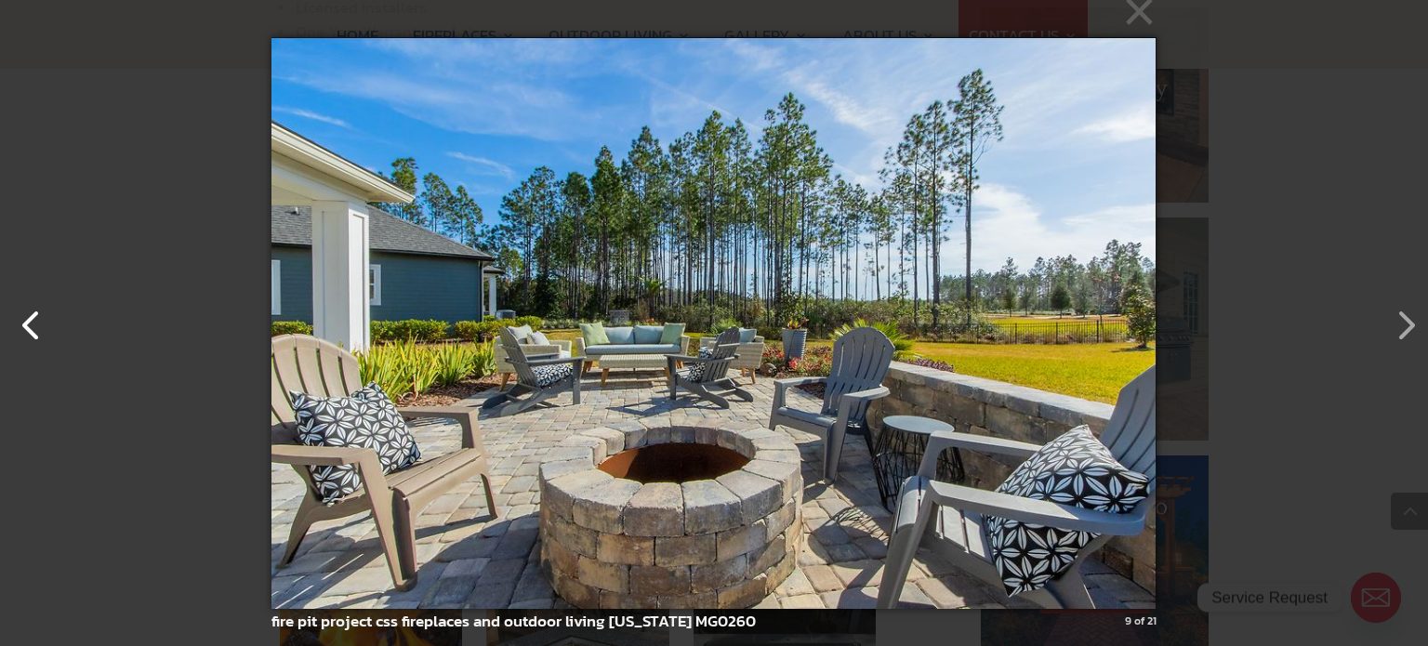
click at [30, 324] on button "button" at bounding box center [22, 316] width 45 height 45
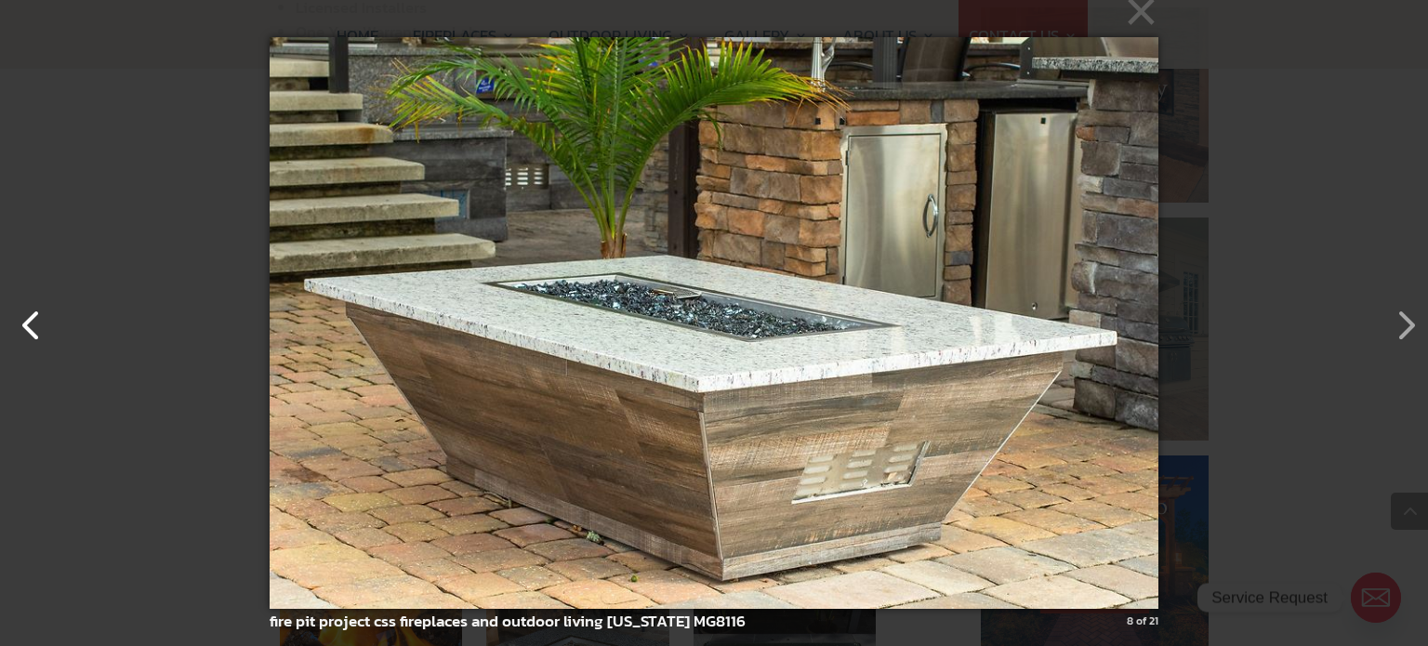
click at [30, 330] on button "button" at bounding box center [22, 316] width 45 height 45
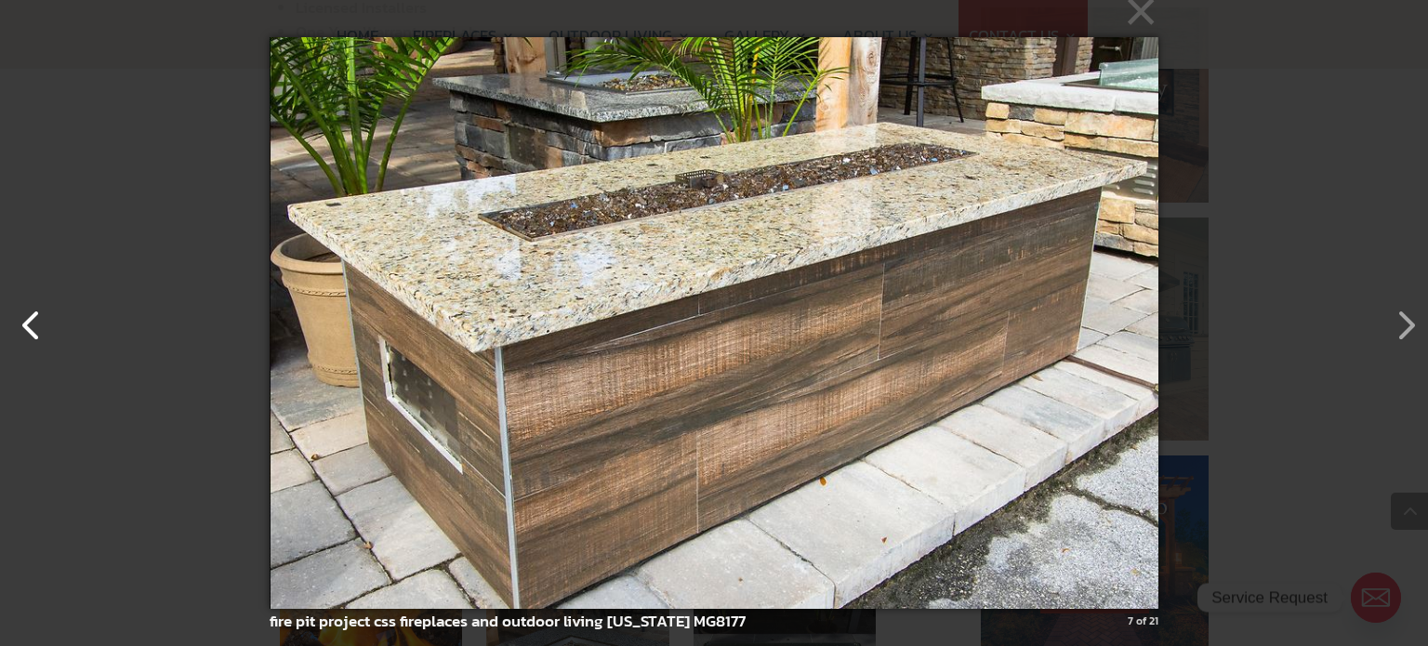
click at [30, 330] on button "button" at bounding box center [22, 316] width 45 height 45
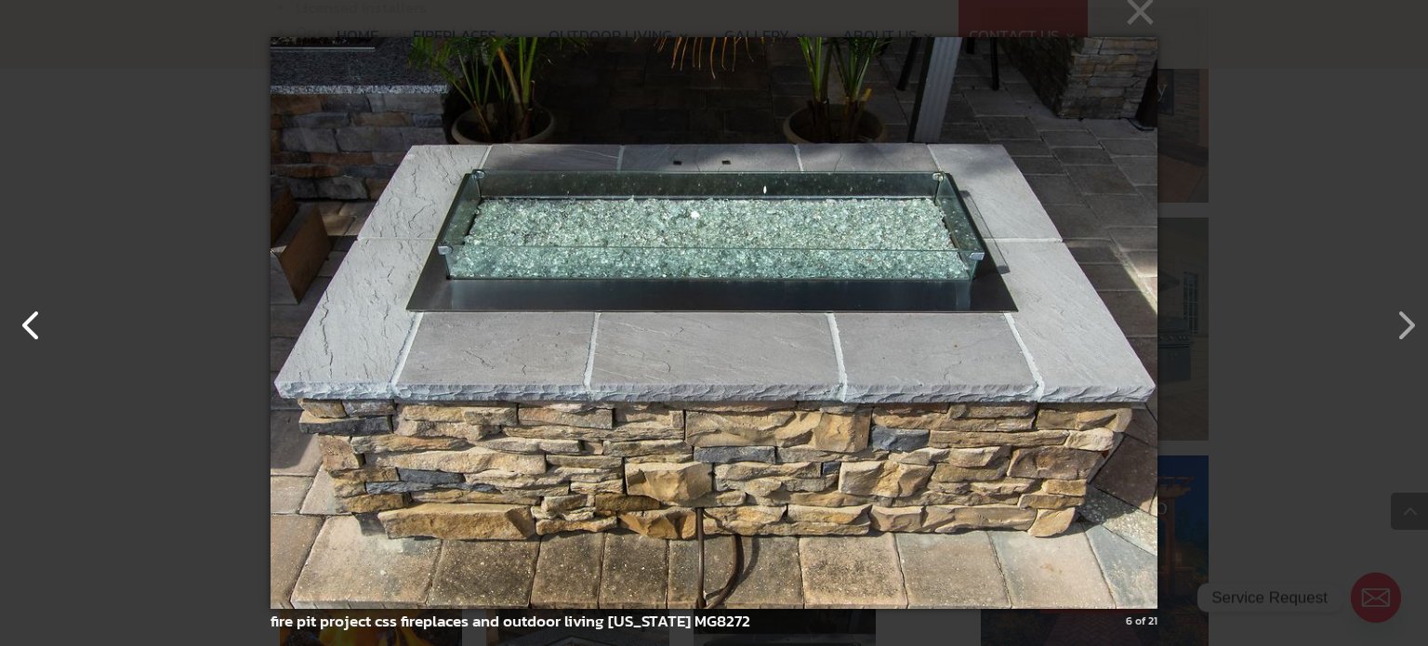
click at [30, 330] on button "button" at bounding box center [22, 316] width 45 height 45
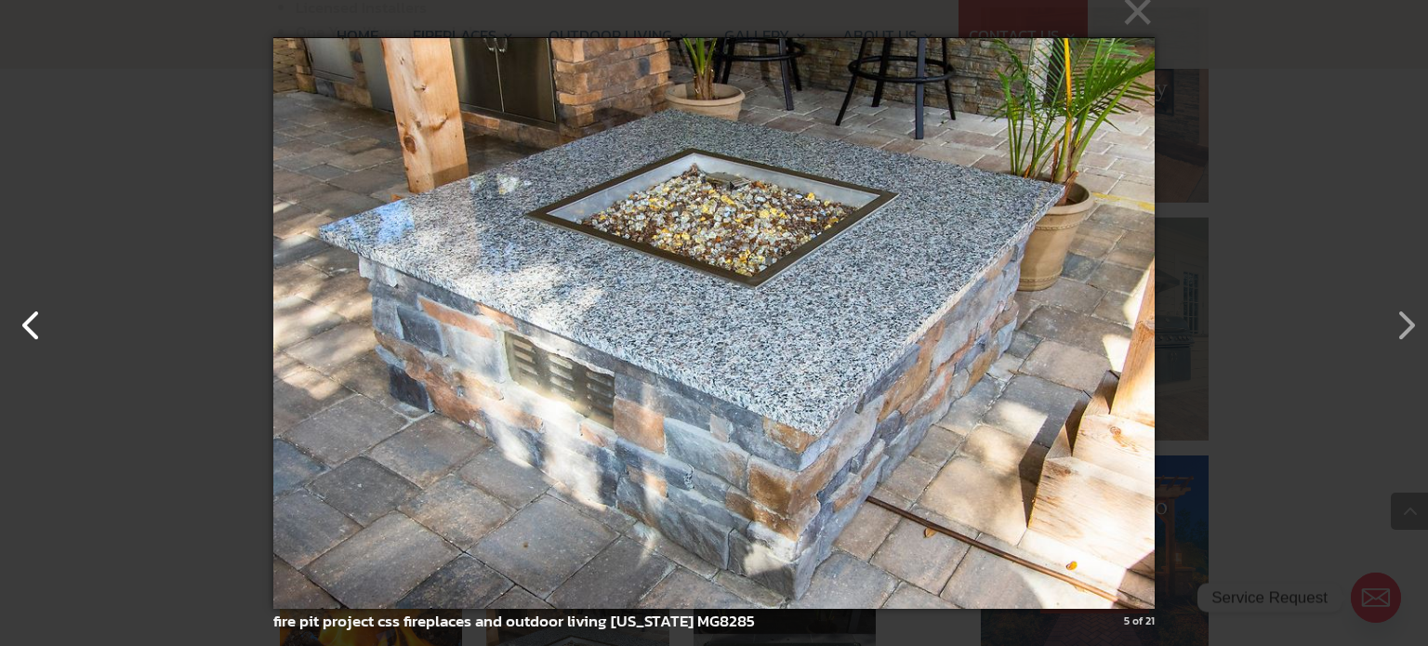
click at [30, 331] on button "button" at bounding box center [22, 316] width 45 height 45
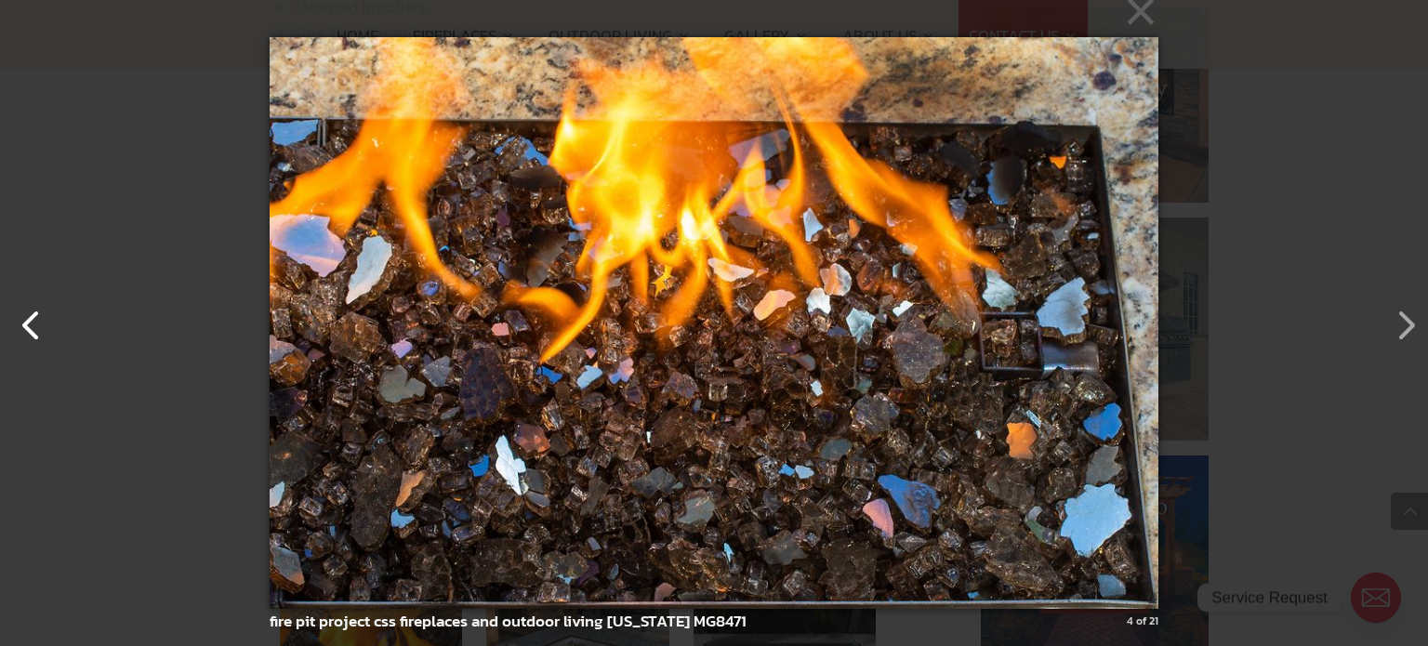
click at [30, 331] on button "button" at bounding box center [22, 316] width 45 height 45
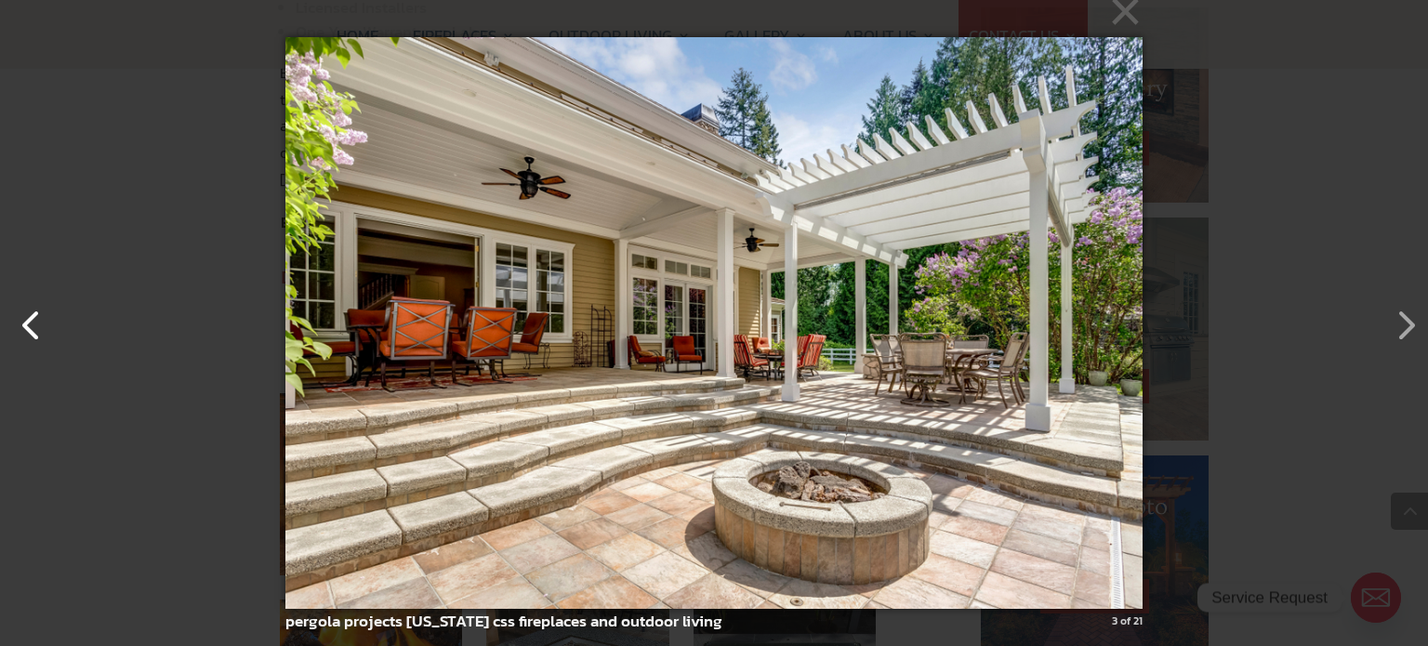
click at [30, 330] on button "button" at bounding box center [22, 316] width 45 height 45
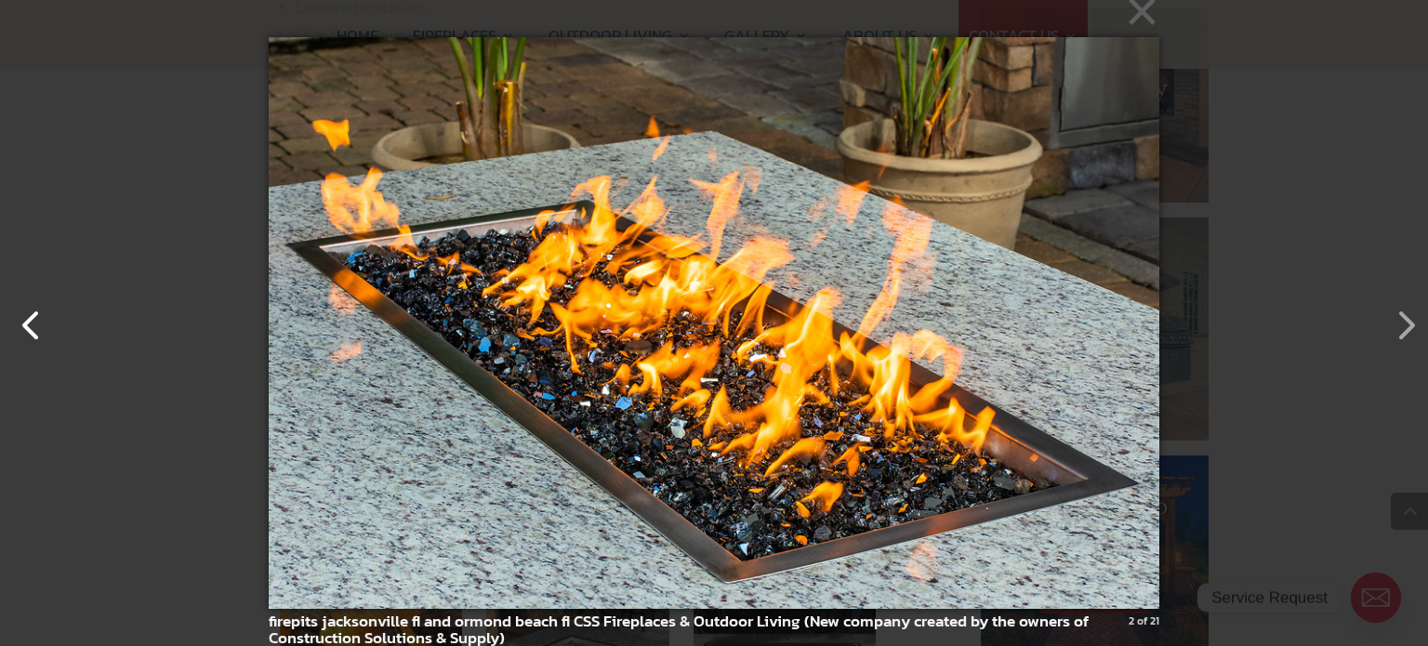
click at [30, 330] on button "button" at bounding box center [22, 316] width 45 height 45
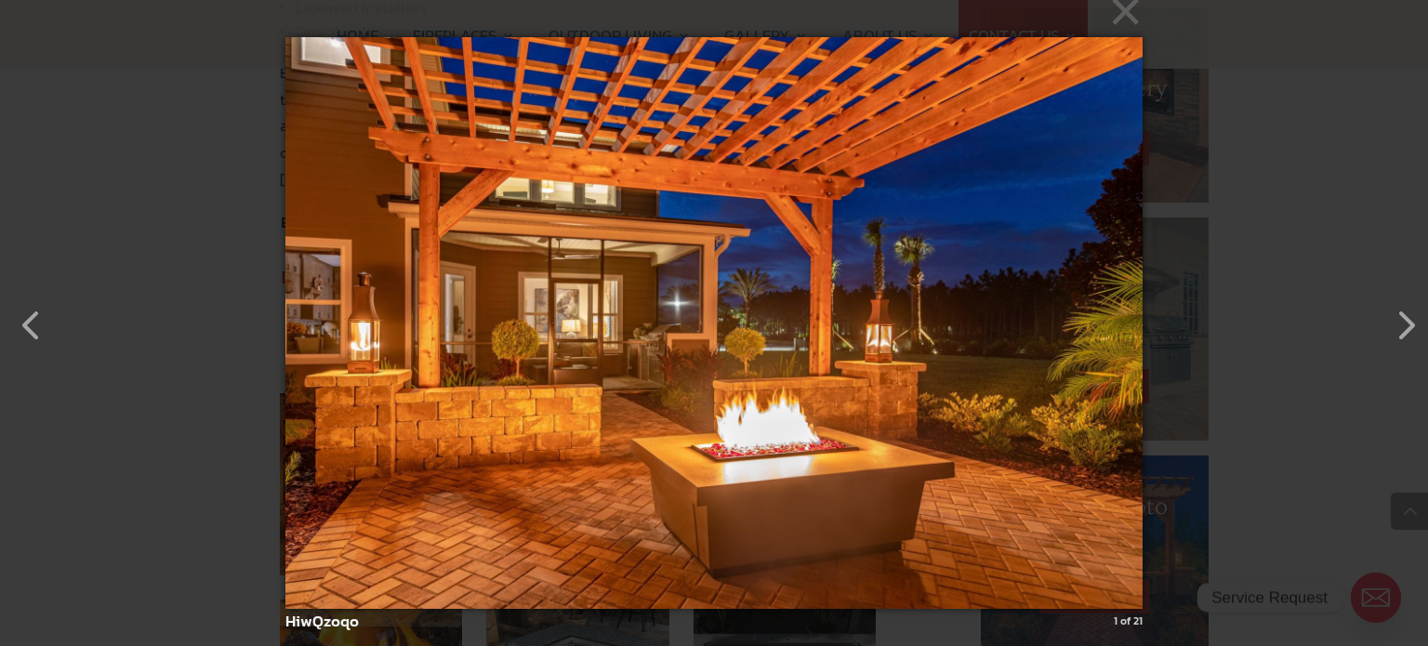
click at [758, 504] on img at bounding box center [714, 323] width 858 height 646
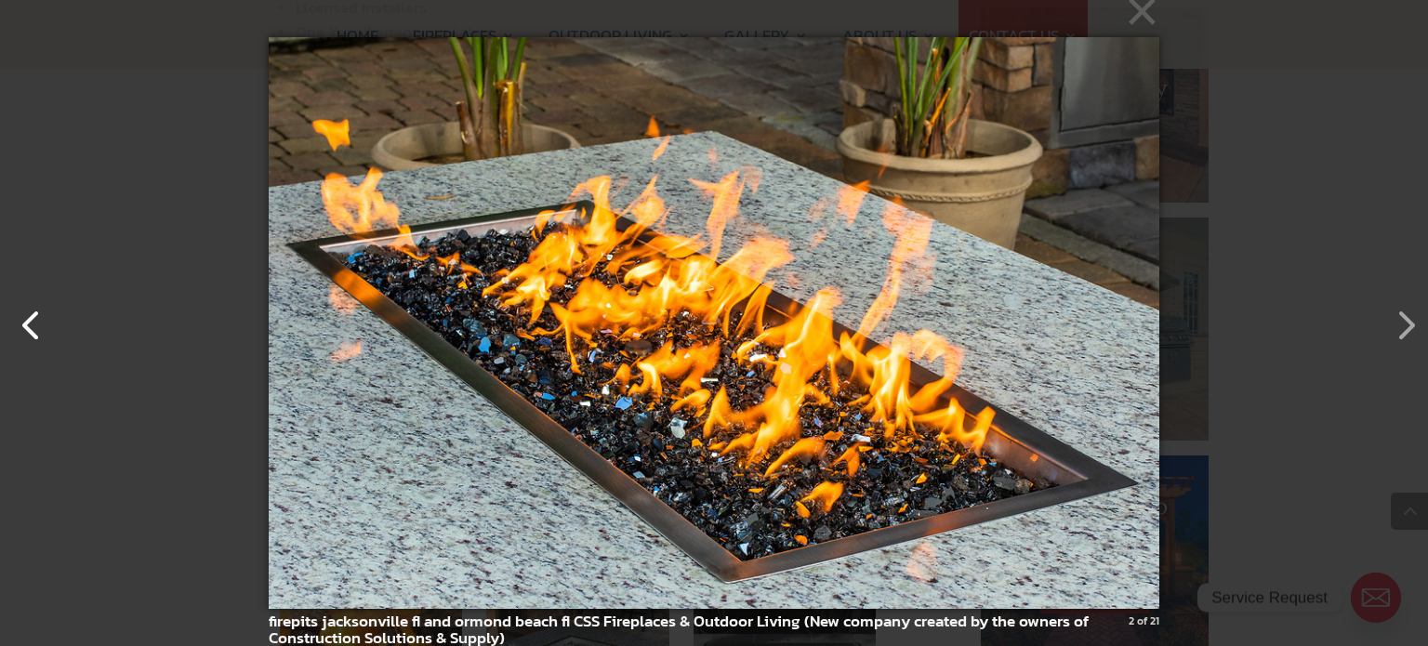
click at [33, 330] on button "button" at bounding box center [22, 316] width 45 height 45
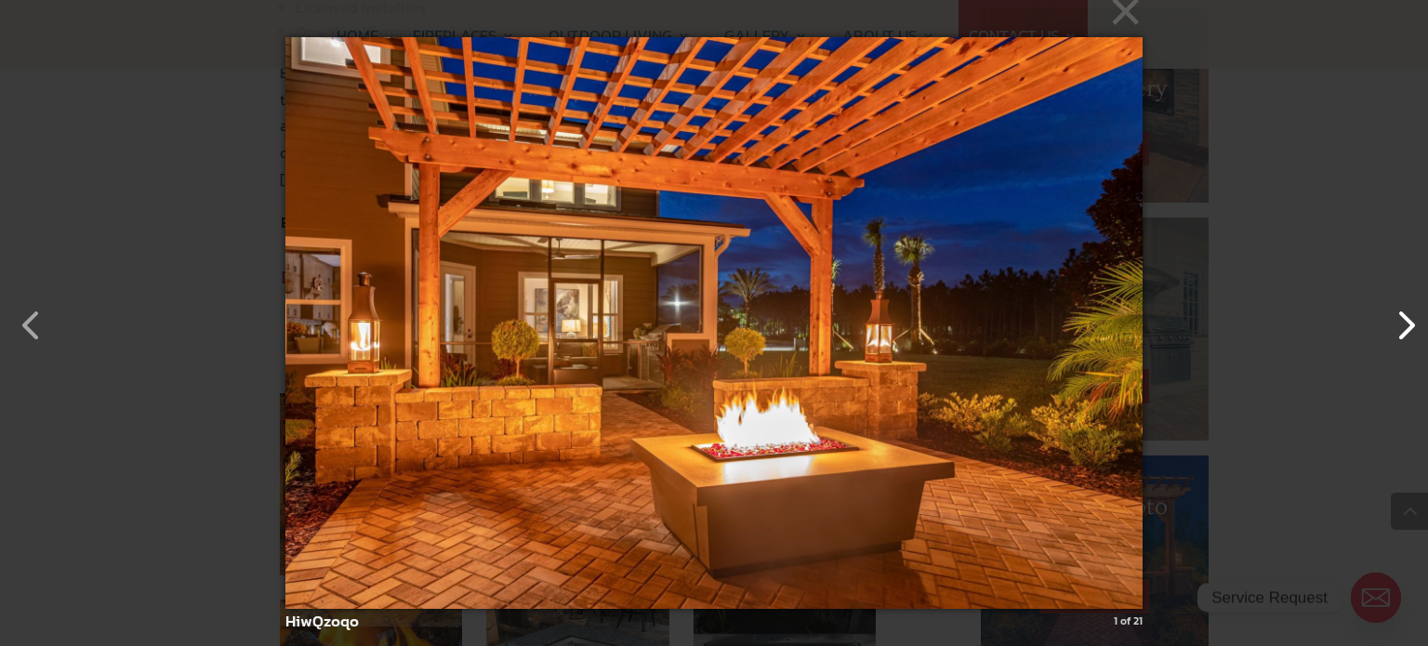
click at [1402, 317] on button "button" at bounding box center [1396, 316] width 45 height 45
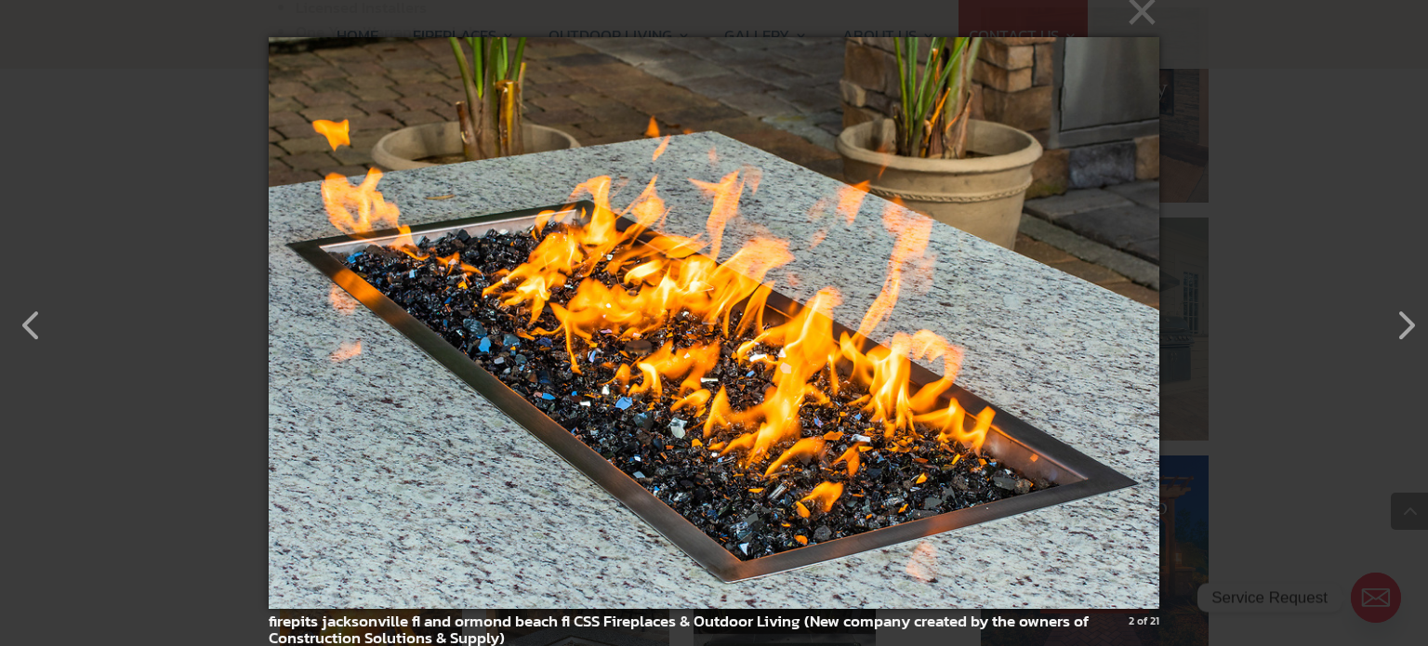
scroll to position [2, 0]
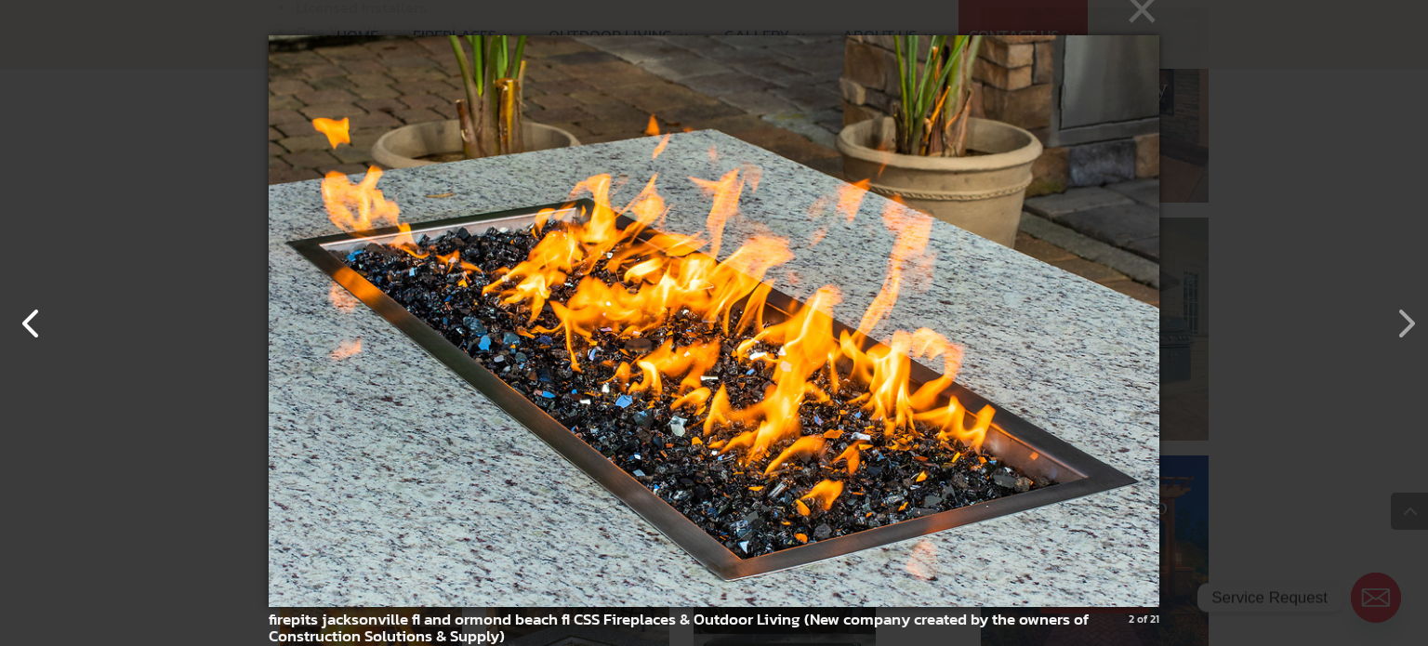
click at [41, 318] on button "button" at bounding box center [22, 314] width 45 height 45
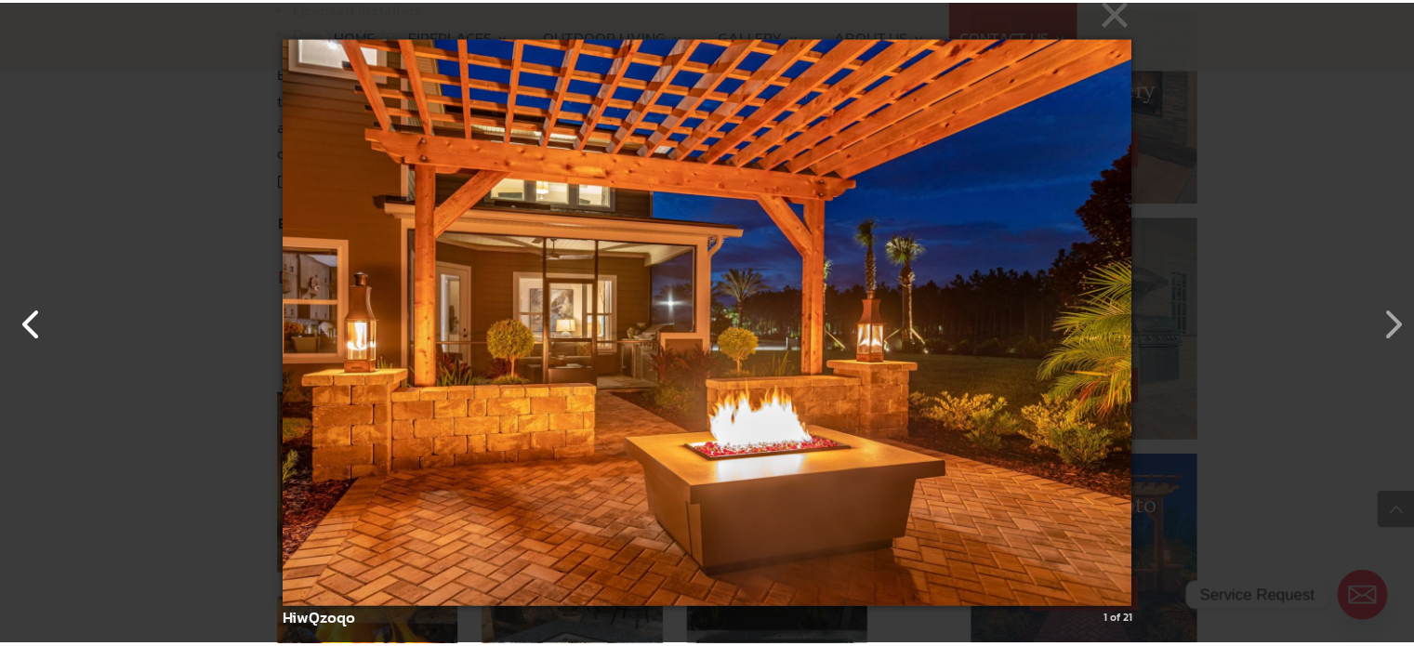
scroll to position [0, 0]
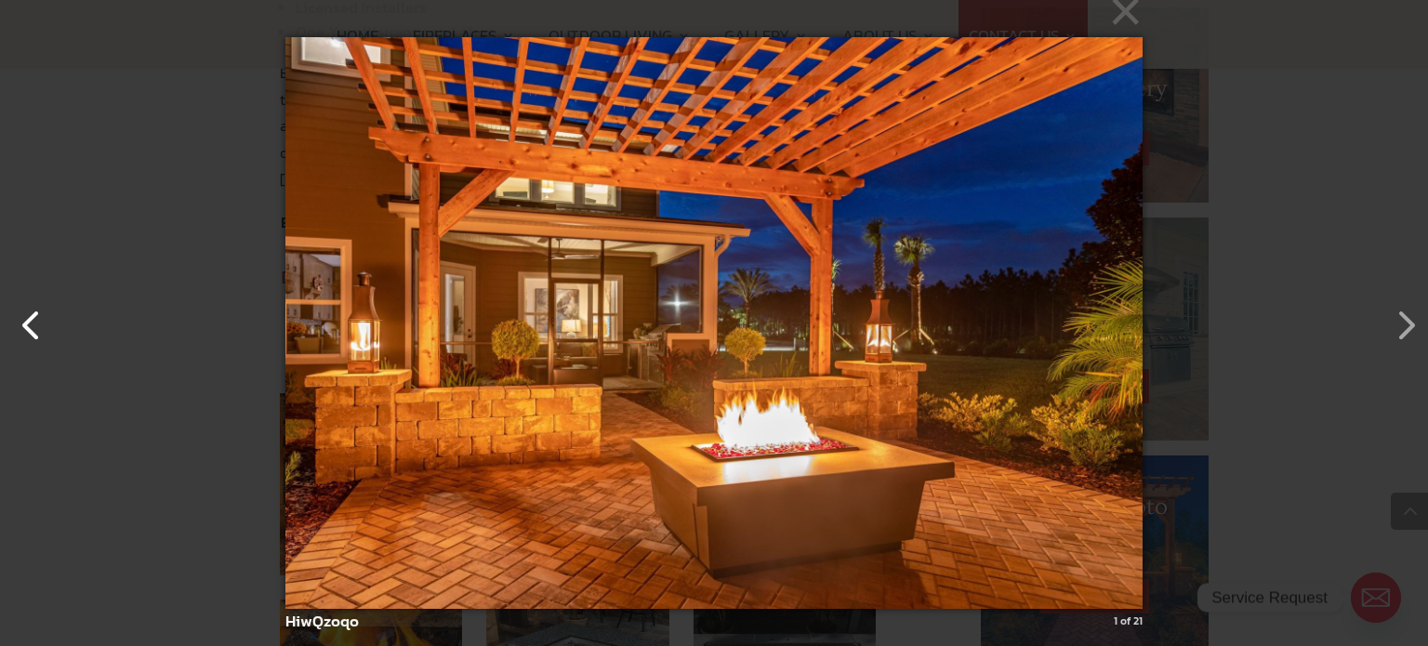
click at [41, 319] on button "button" at bounding box center [22, 316] width 45 height 45
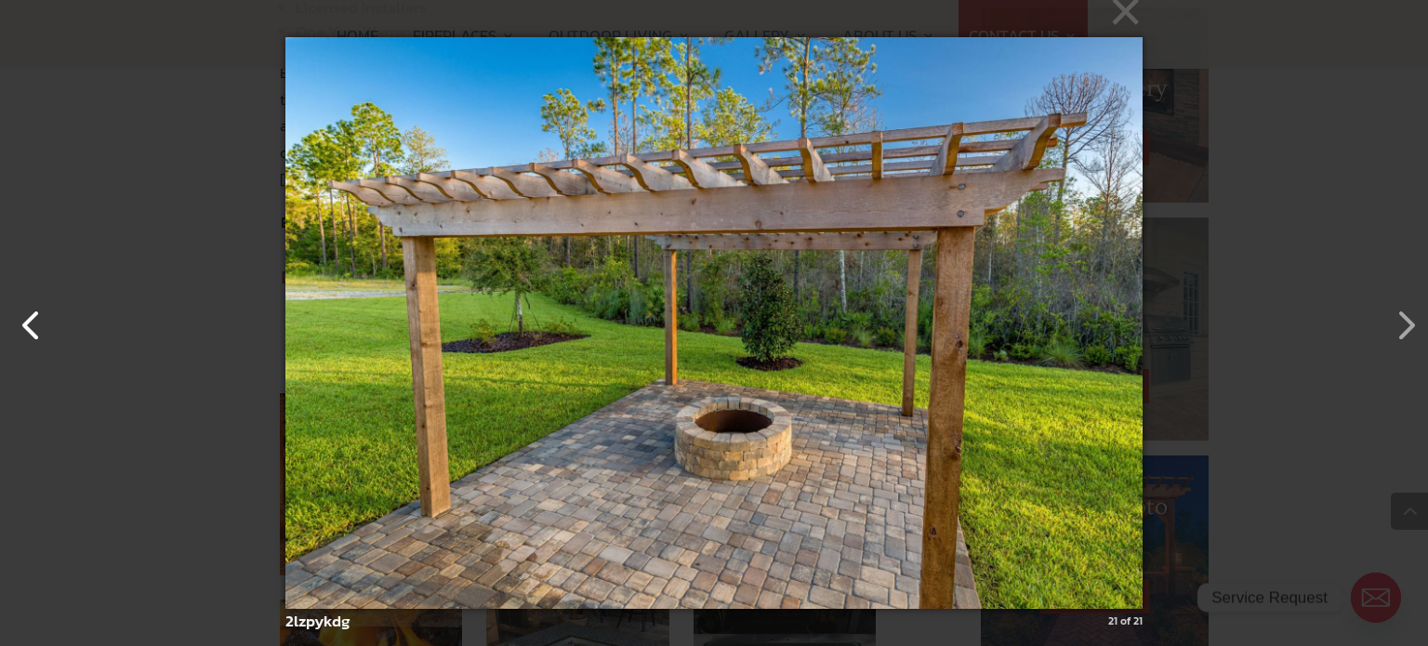
click at [41, 319] on button "button" at bounding box center [22, 316] width 45 height 45
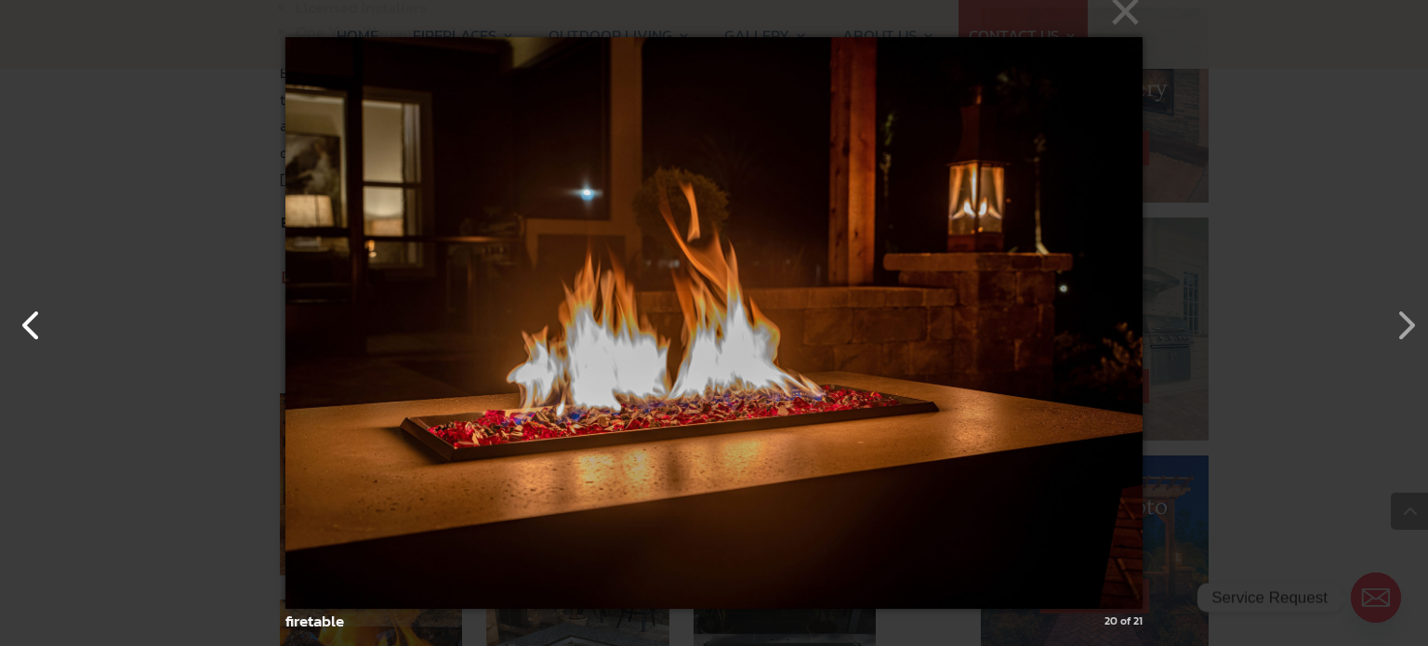
click at [41, 319] on button "button" at bounding box center [22, 316] width 45 height 45
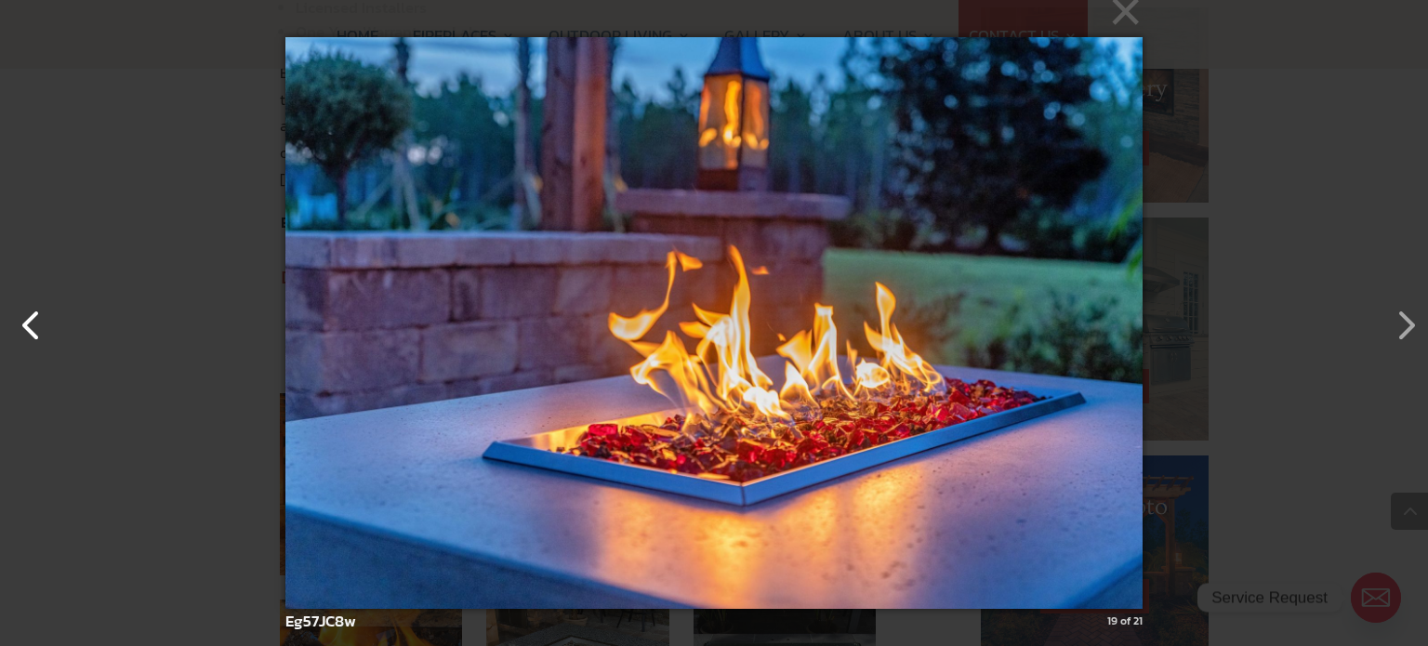
click at [41, 319] on button "button" at bounding box center [22, 316] width 45 height 45
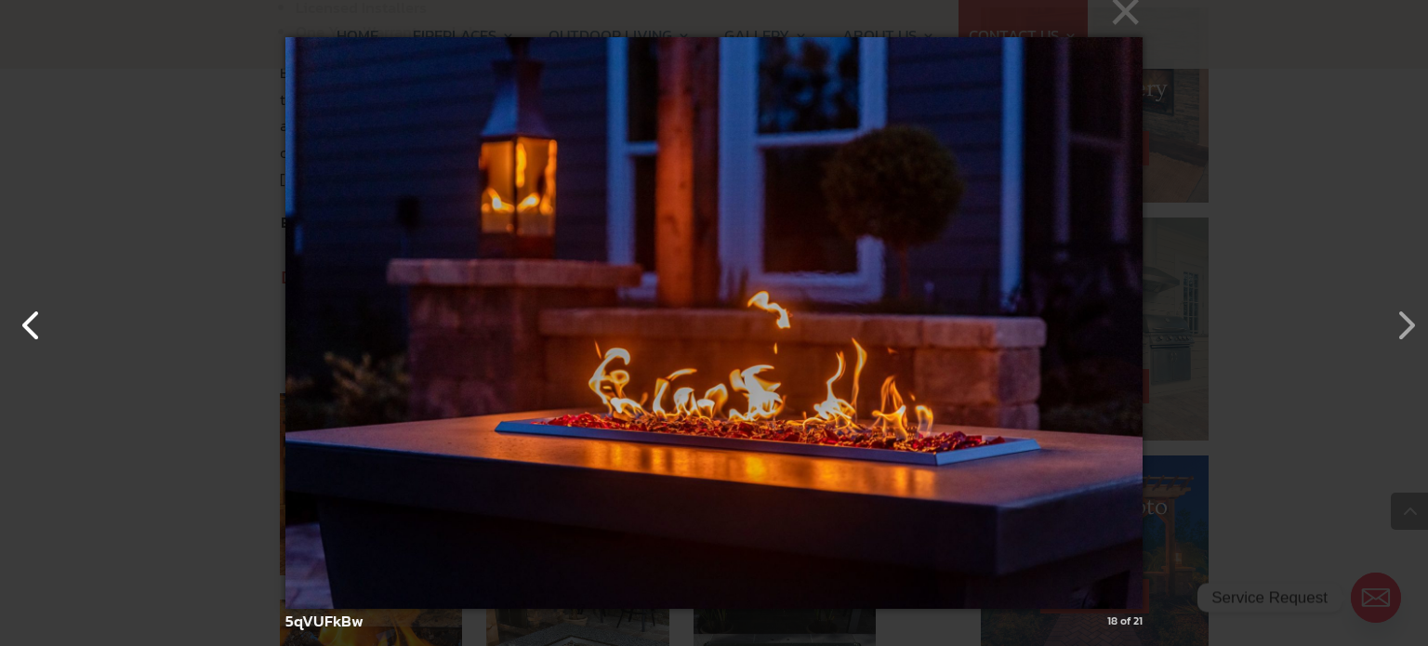
click at [41, 319] on button "button" at bounding box center [22, 316] width 45 height 45
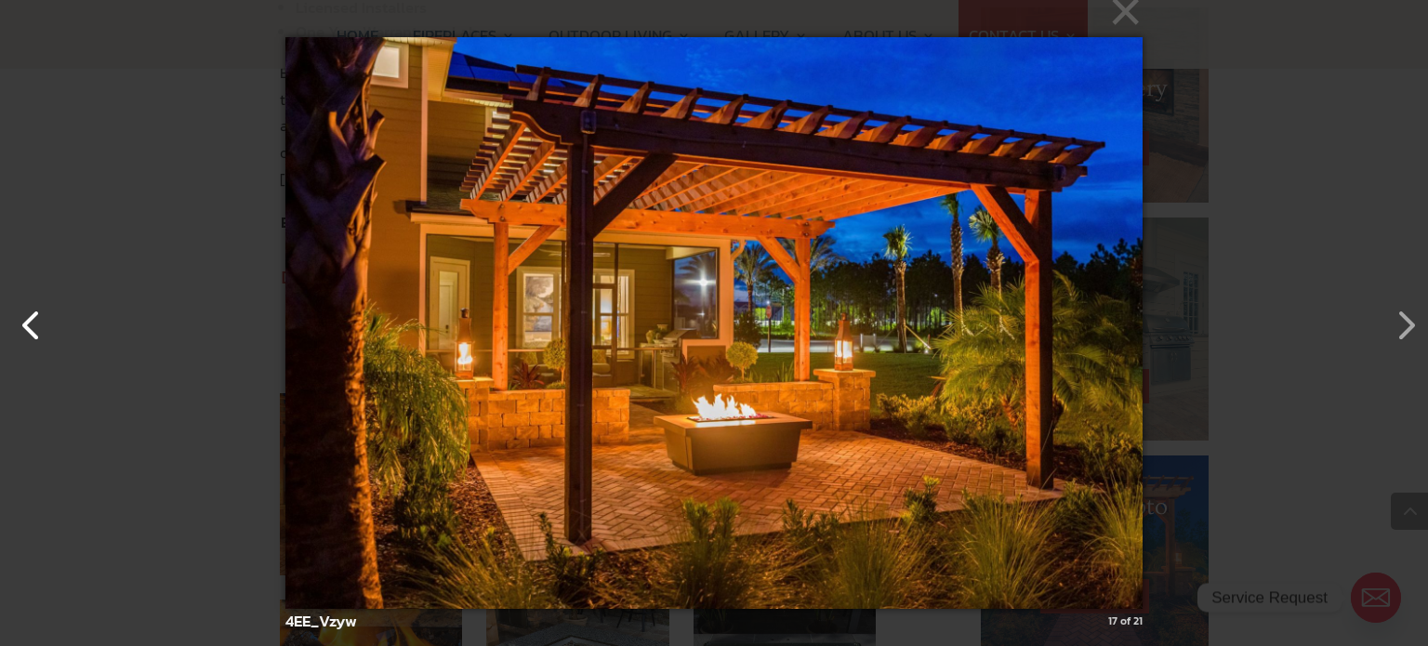
click at [25, 319] on button "button" at bounding box center [22, 316] width 45 height 45
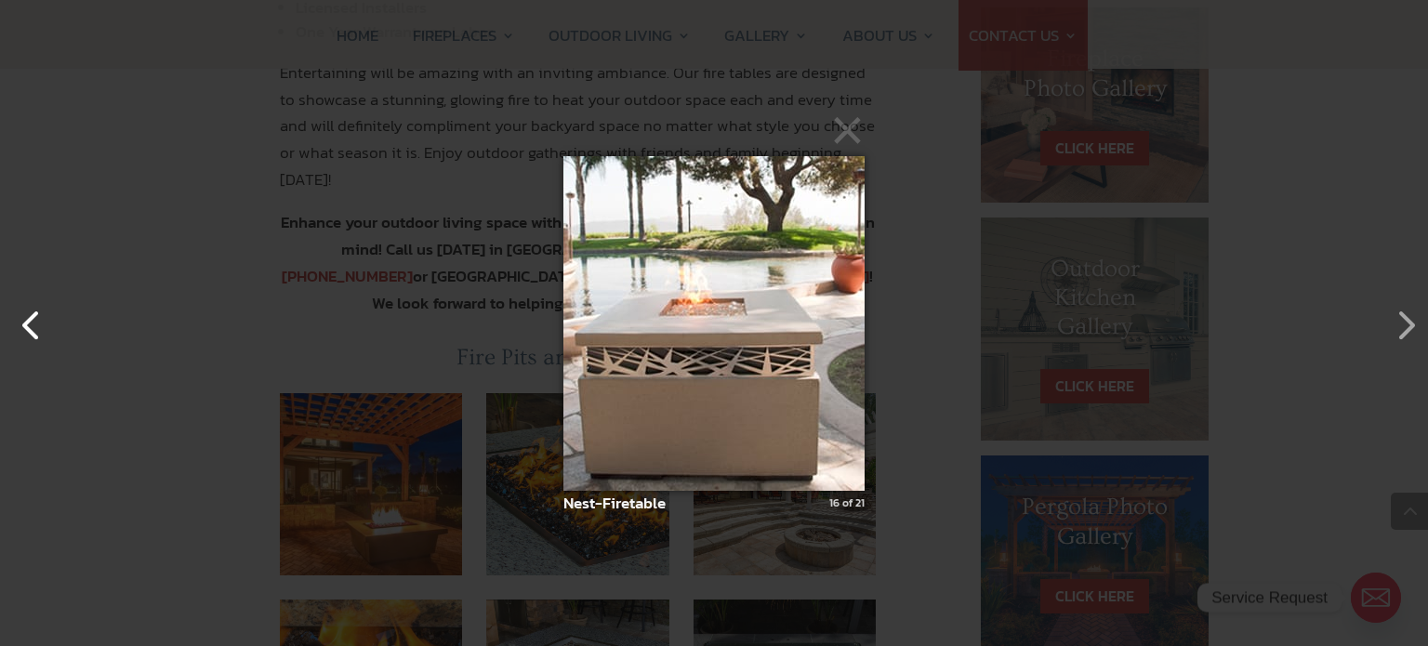
click at [25, 319] on button "button" at bounding box center [22, 316] width 45 height 45
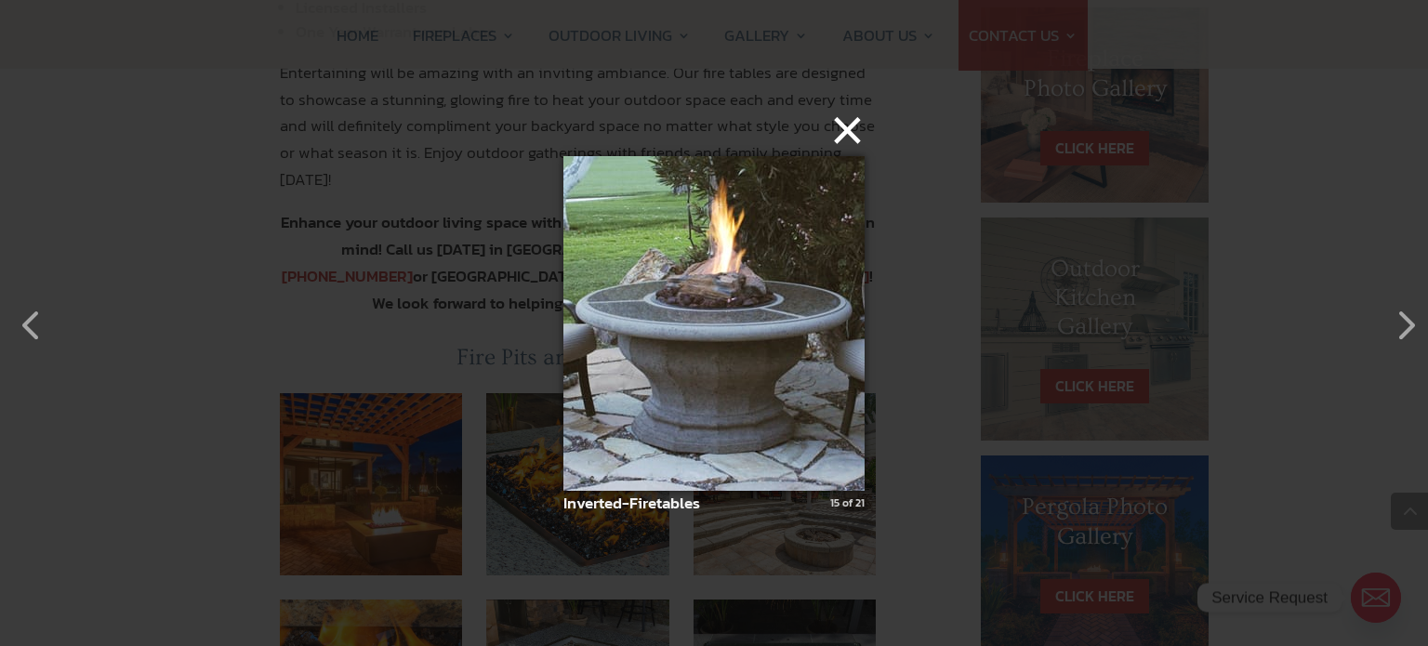
click at [848, 138] on button "×" at bounding box center [719, 130] width 301 height 41
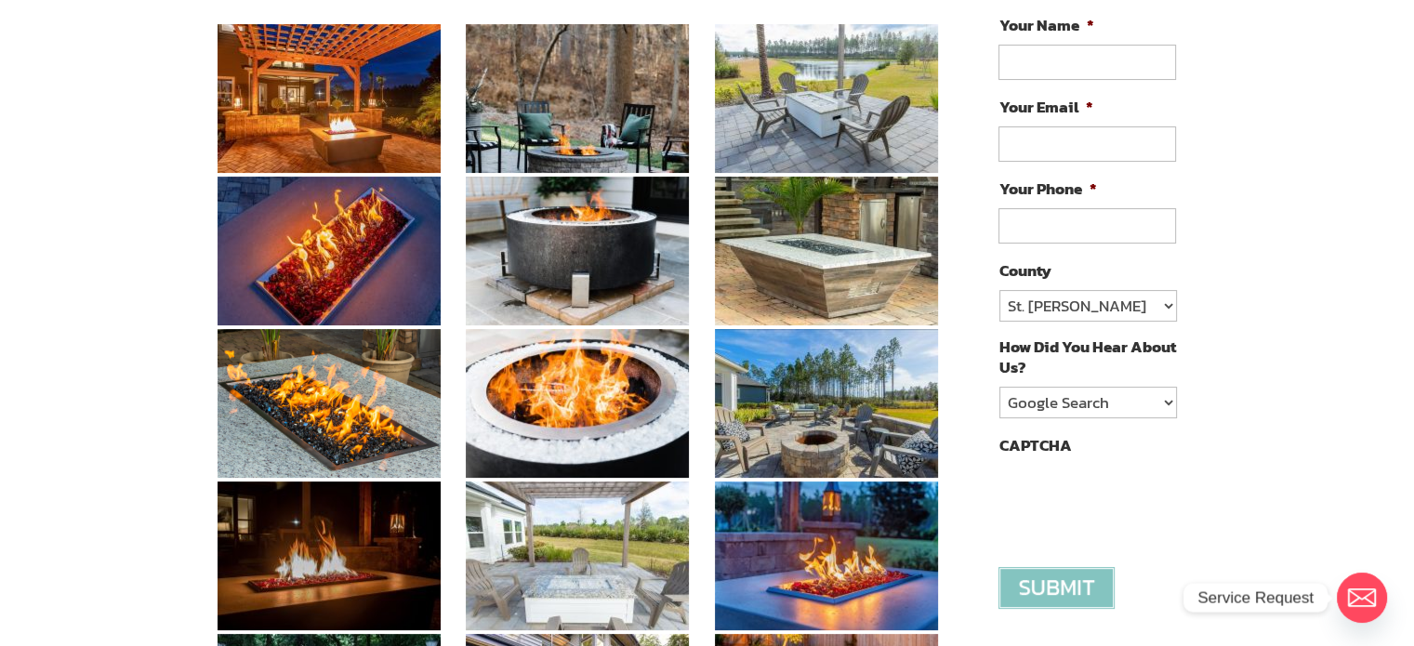
scroll to position [326, 0]
